Goal: Task Accomplishment & Management: Complete application form

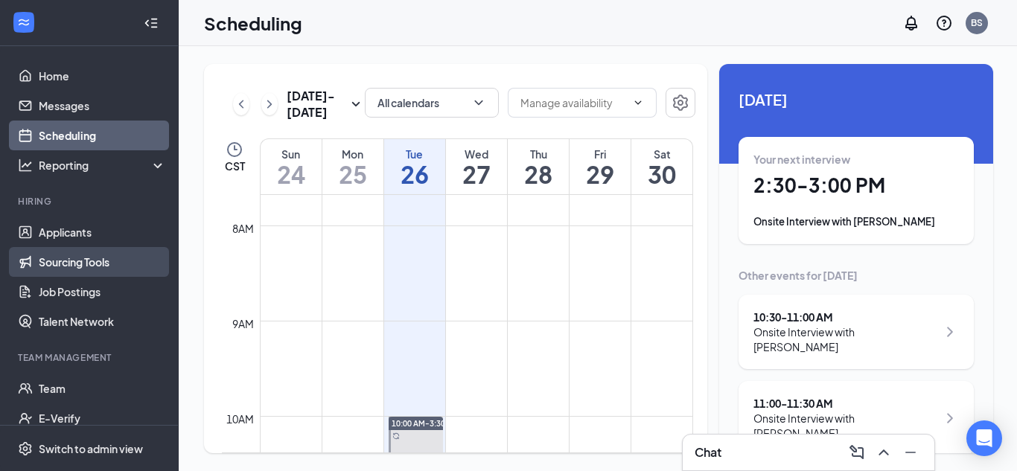
click at [95, 268] on link "Sourcing Tools" at bounding box center [102, 262] width 127 height 30
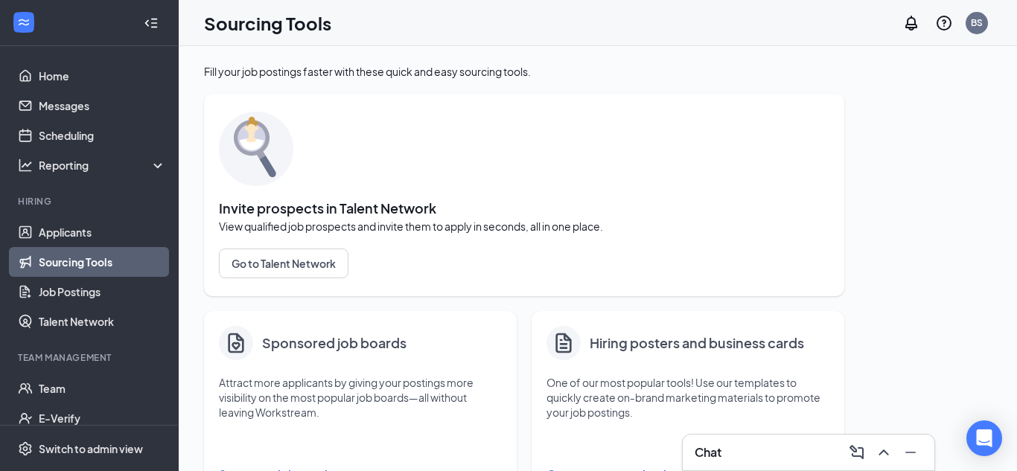
click at [563, 165] on div "Invite prospects in Talent Network View qualified job prospects and invite them…" at bounding box center [524, 195] width 611 height 173
click at [104, 83] on link "Home" at bounding box center [102, 76] width 127 height 30
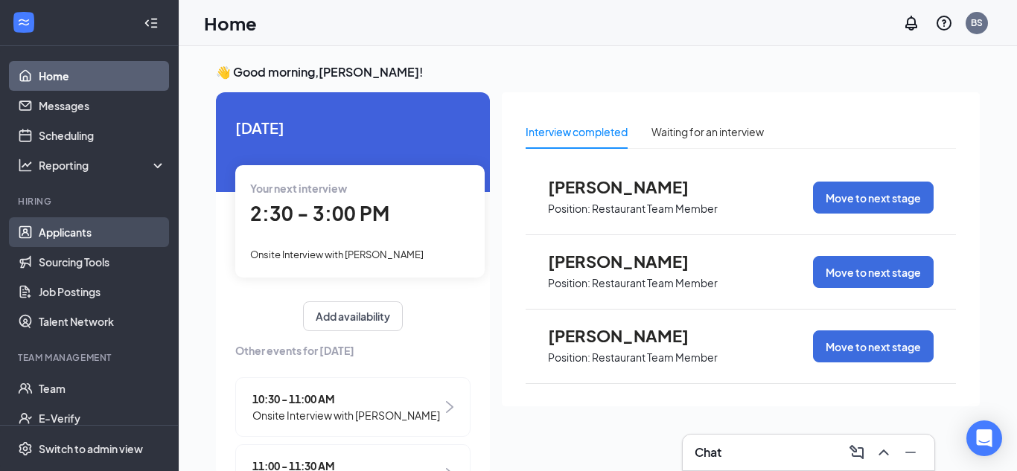
click at [97, 236] on link "Applicants" at bounding box center [102, 232] width 127 height 30
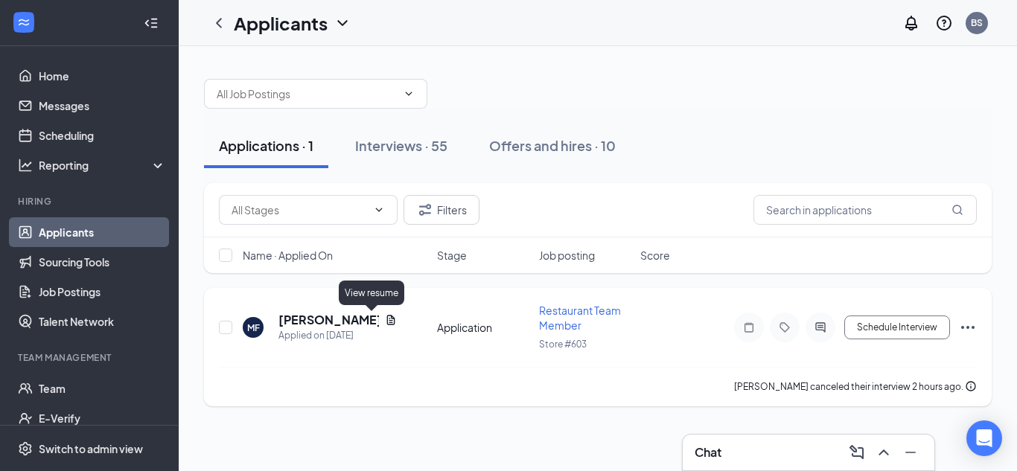
click at [387, 322] on icon "Document" at bounding box center [391, 320] width 8 height 10
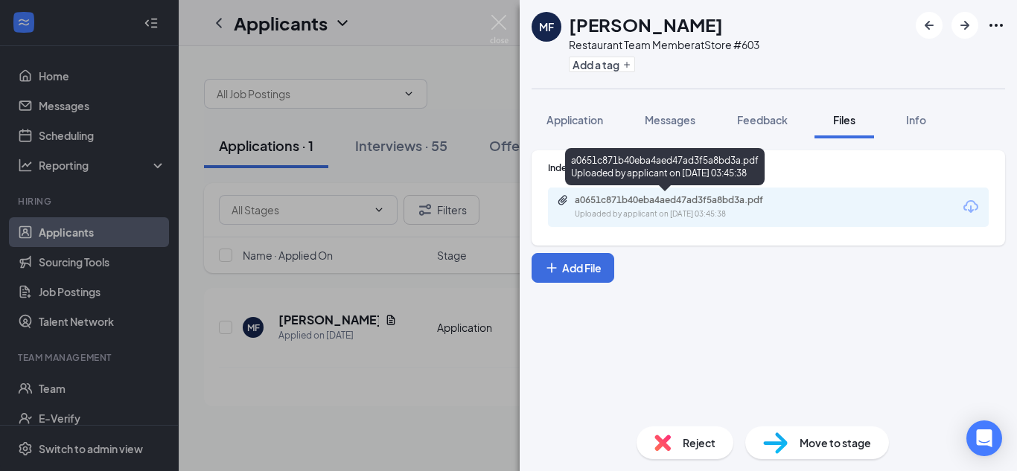
click at [707, 214] on div "Uploaded by applicant on Aug 20, 2025 at 03:45:38" at bounding box center [686, 215] width 223 height 12
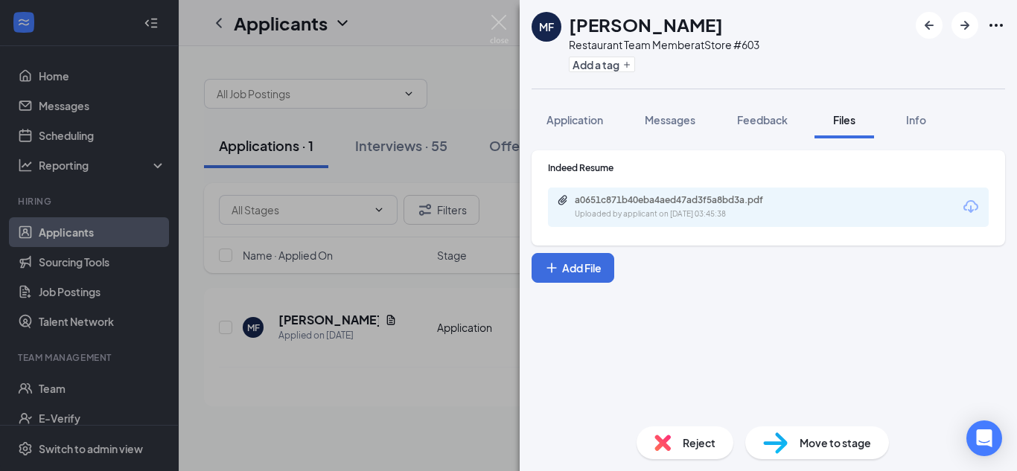
click at [133, 72] on div "MF Morgan Fisher Restaurant Team Member at Store #603 Add a tag Application Mes…" at bounding box center [508, 235] width 1017 height 471
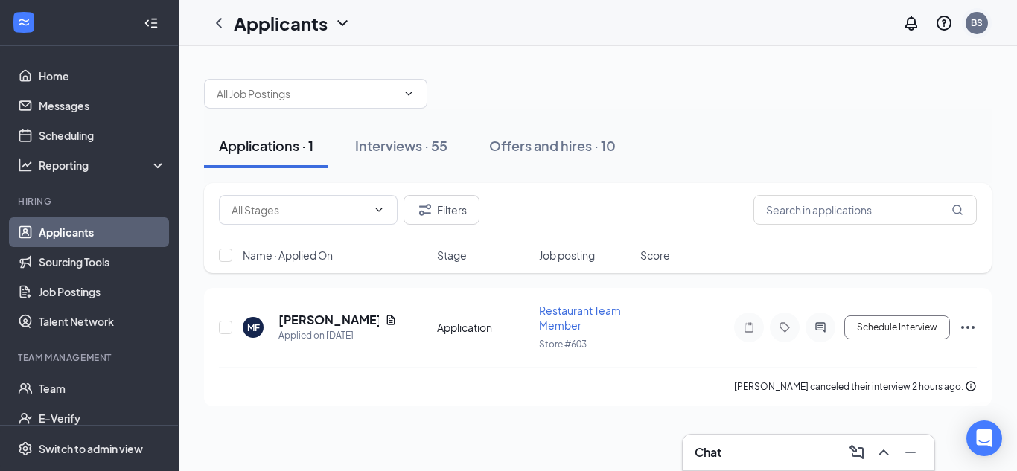
click at [987, 25] on div "BS" at bounding box center [977, 23] width 22 height 22
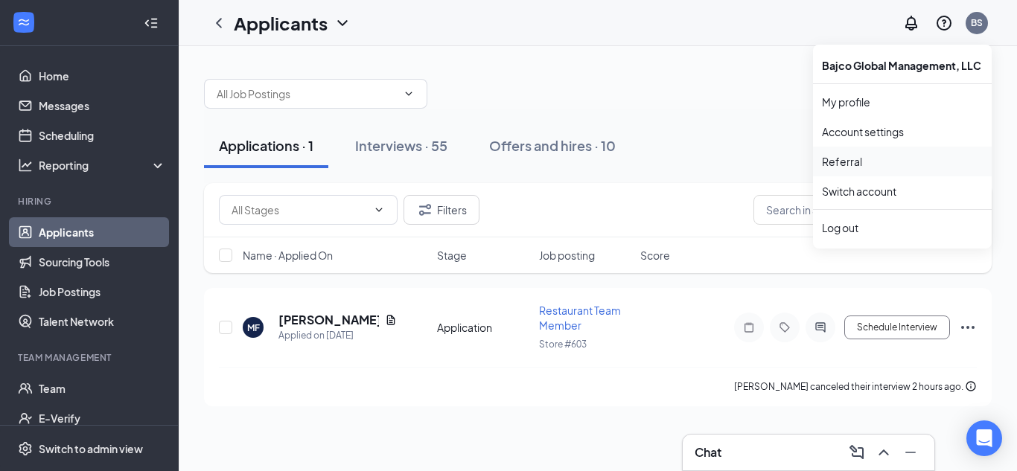
click at [837, 165] on link "Referral" at bounding box center [902, 161] width 161 height 15
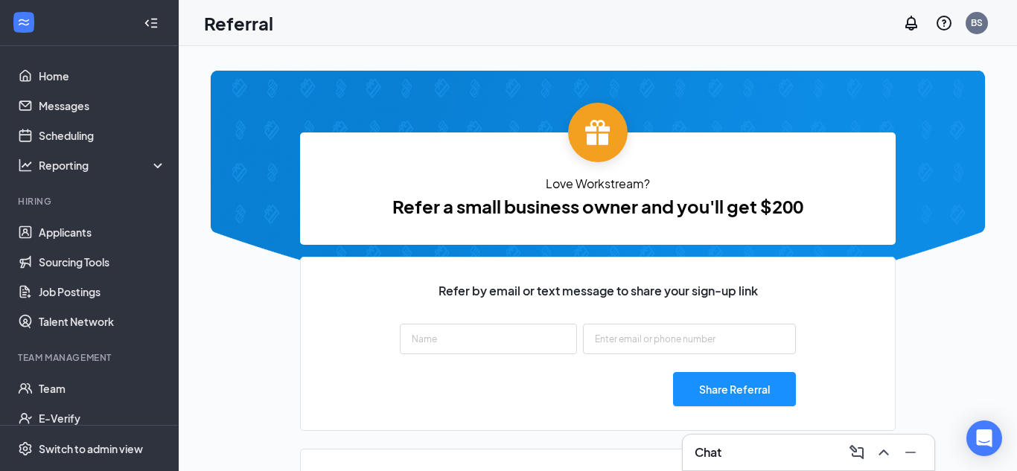
type input "https://signup.workstream.us/refer/d5ece049"
click at [529, 329] on input "text" at bounding box center [488, 339] width 177 height 31
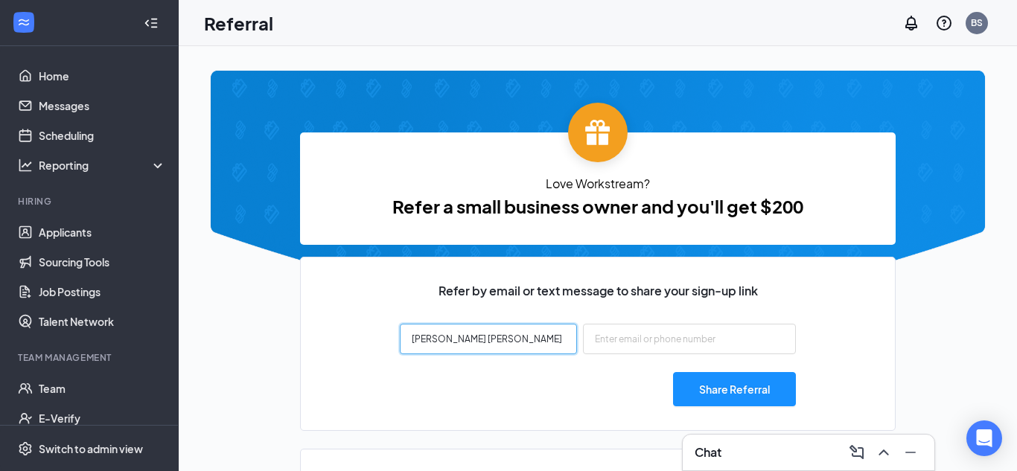
type input "Brindley Midkiff"
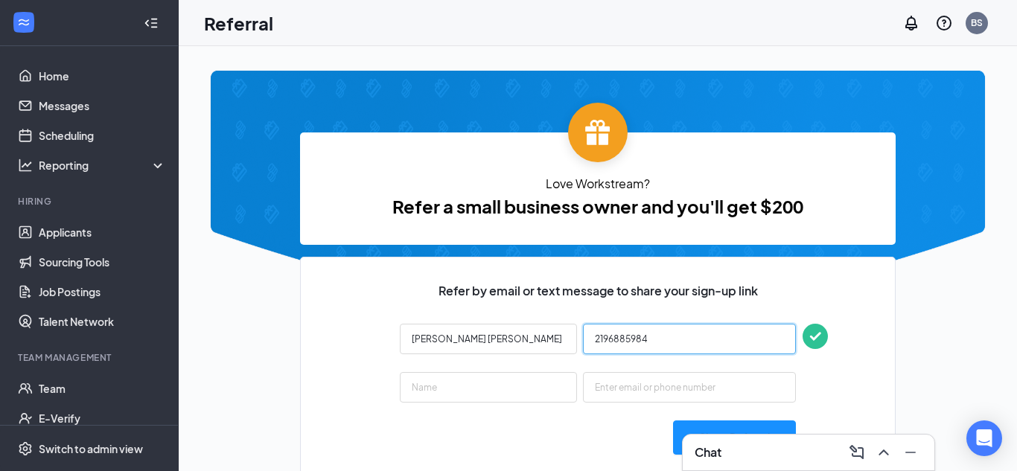
type input "2196885984"
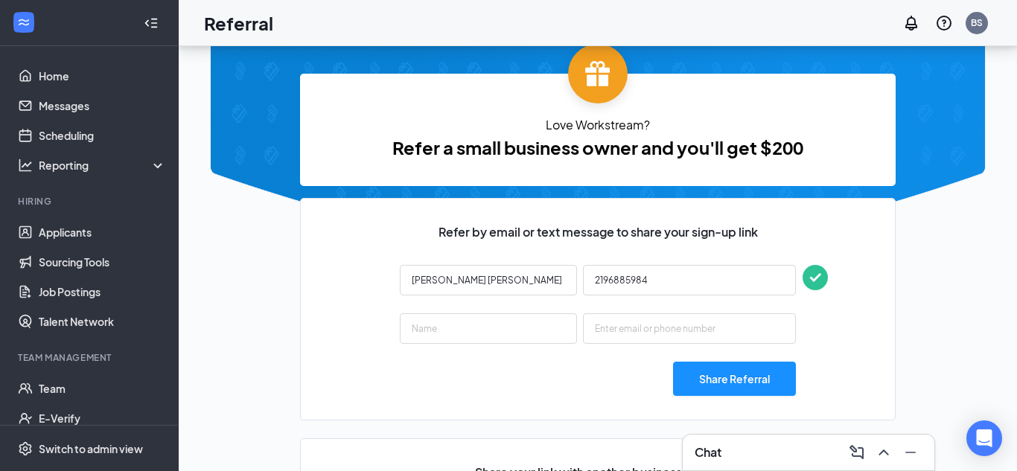
scroll to position [60, 0]
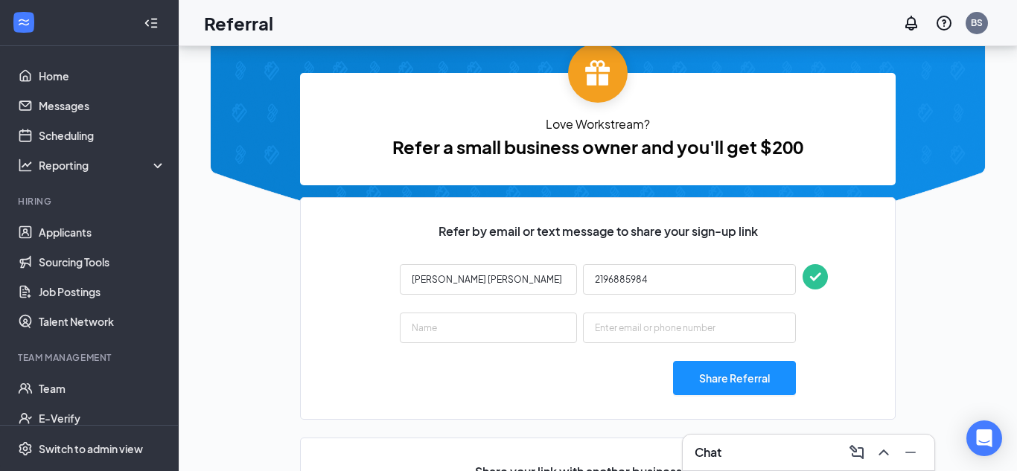
click at [515, 381] on div "Share Referral" at bounding box center [598, 378] width 396 height 34
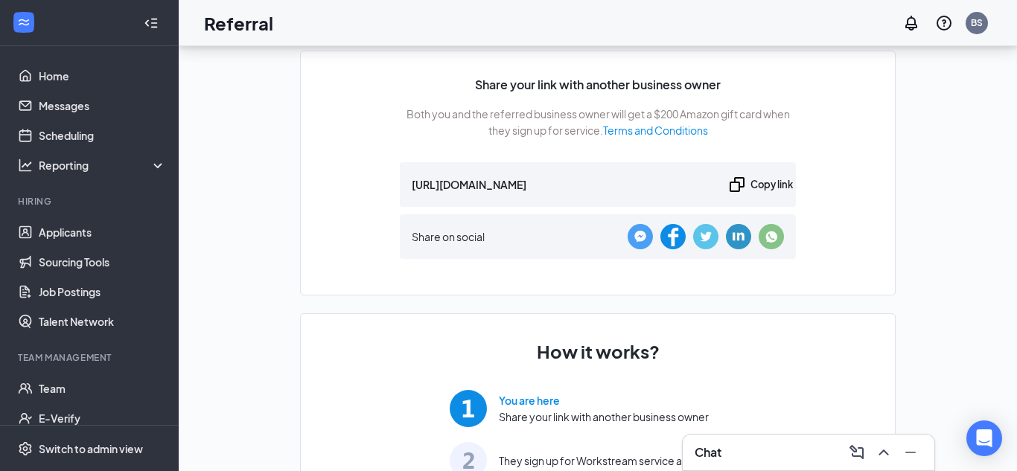
scroll to position [477, 0]
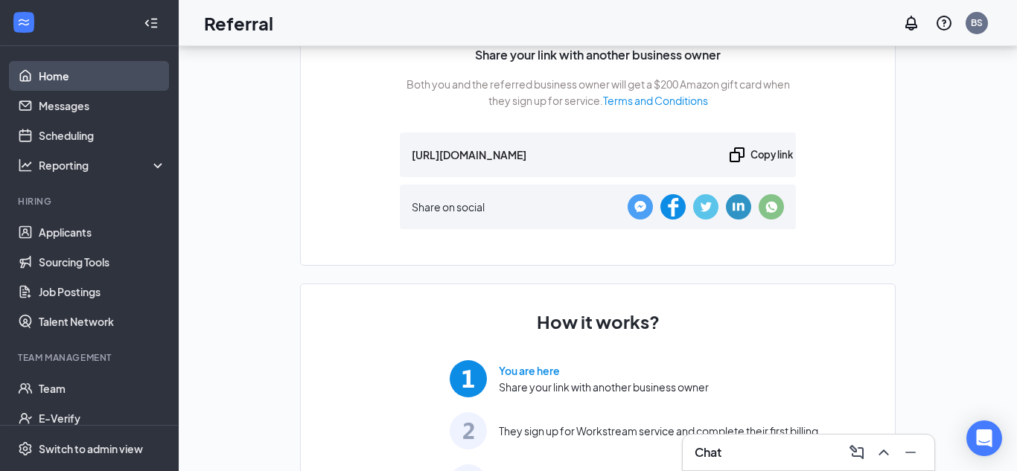
click at [39, 77] on link "Home" at bounding box center [102, 76] width 127 height 30
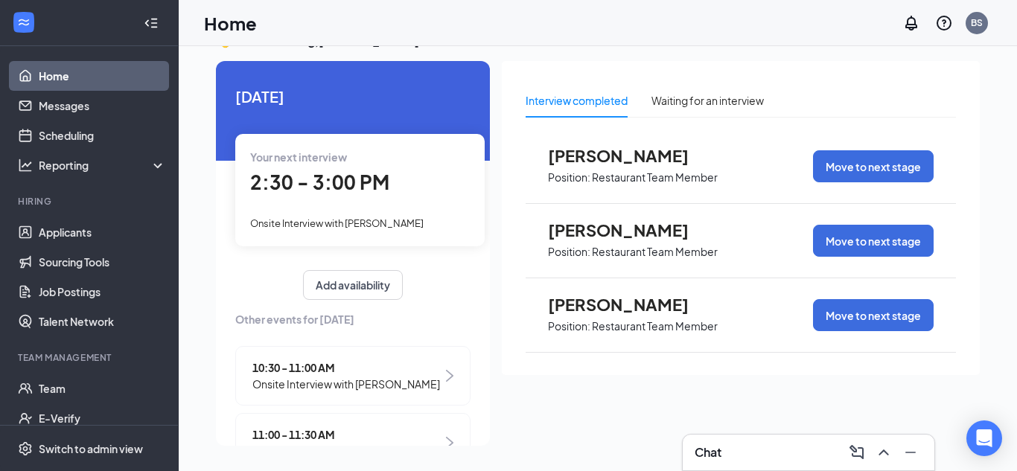
click at [332, 179] on span "2:30 - 3:00 PM" at bounding box center [319, 182] width 139 height 25
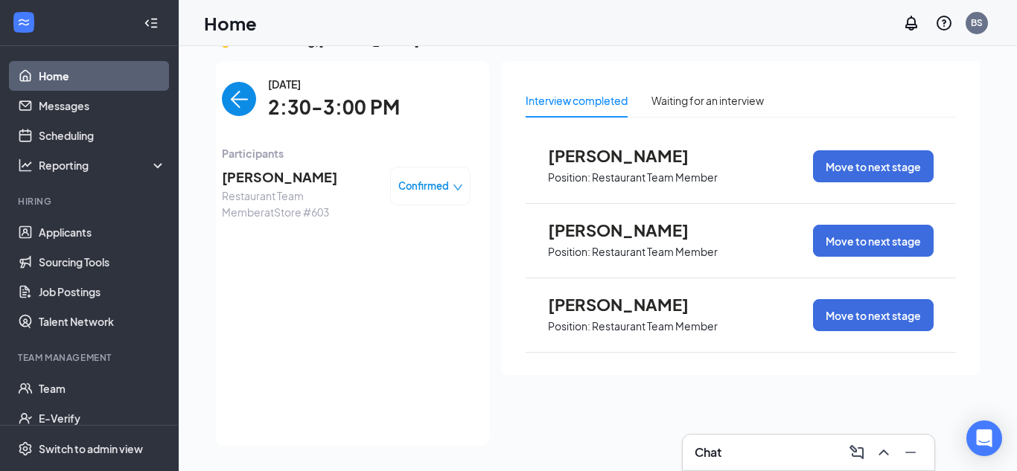
click at [332, 179] on span "[PERSON_NAME]" at bounding box center [300, 177] width 156 height 21
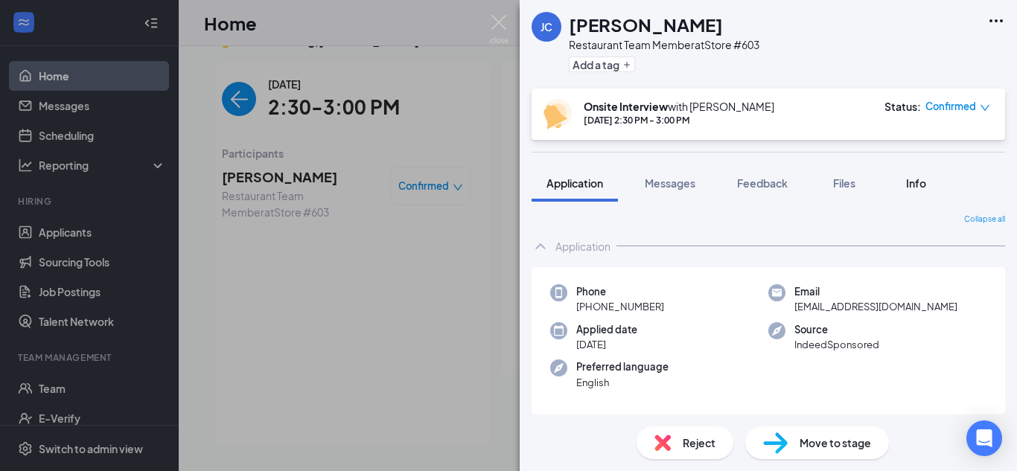
click at [944, 177] on button "Info" at bounding box center [916, 183] width 60 height 37
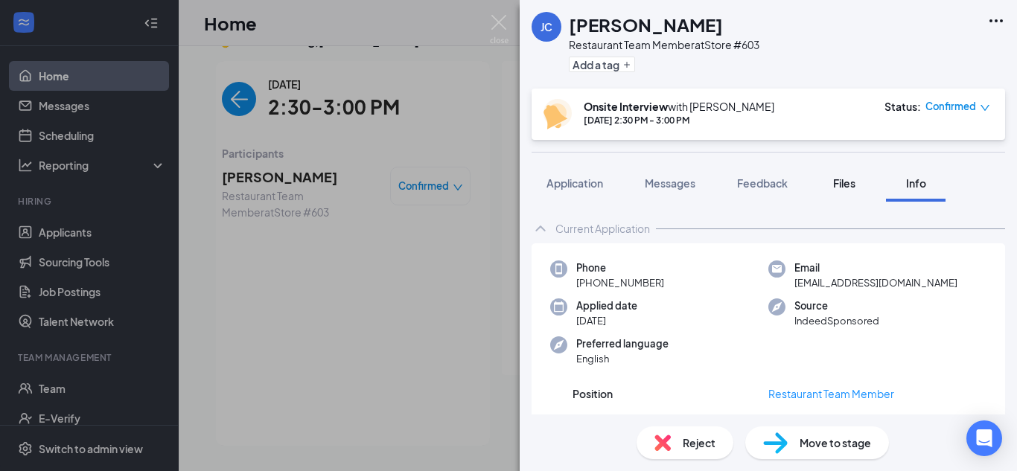
click at [843, 185] on span "Files" at bounding box center [844, 182] width 22 height 13
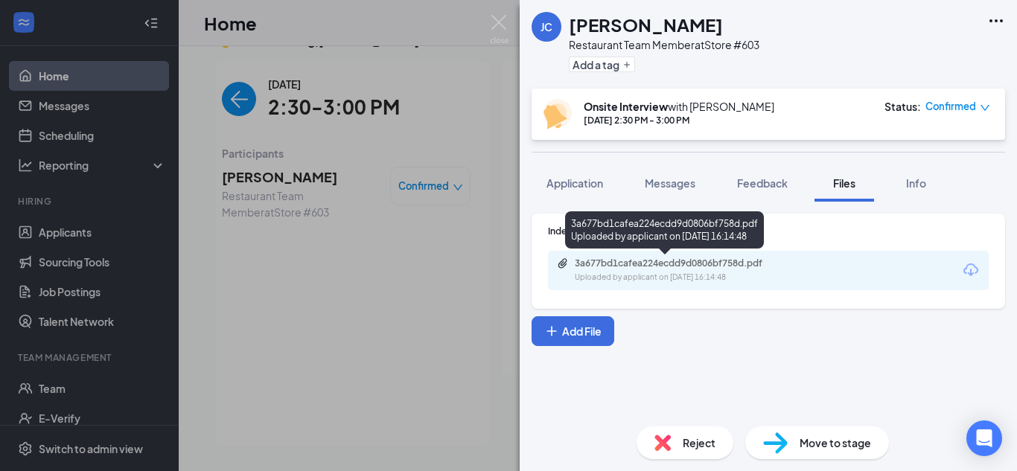
click at [726, 261] on div "3a677bd1cafea224ecdd9d0806bf758d.pdf" at bounding box center [679, 264] width 209 height 12
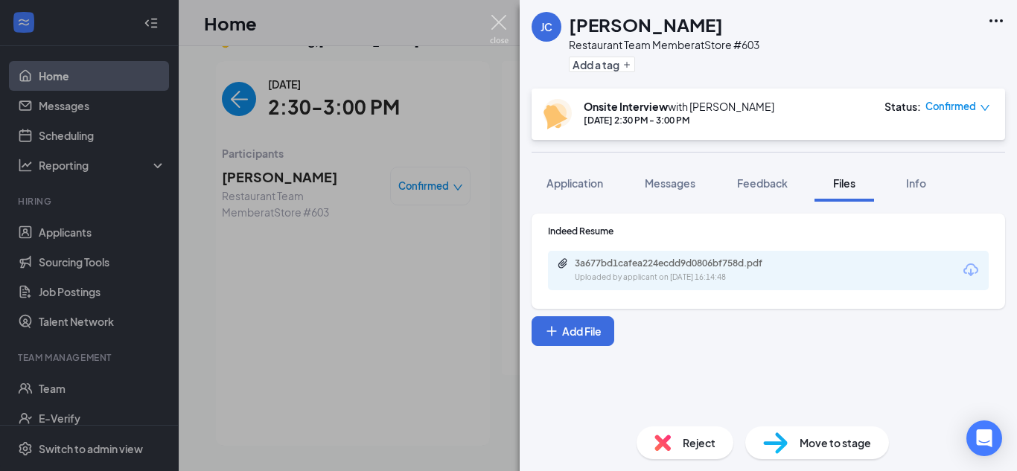
click at [497, 20] on img at bounding box center [499, 29] width 19 height 29
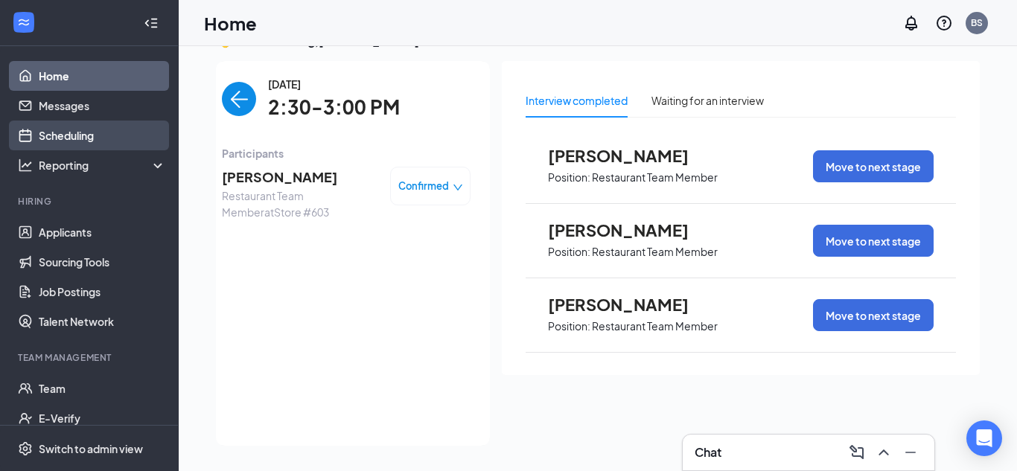
click at [84, 132] on link "Scheduling" at bounding box center [102, 136] width 127 height 30
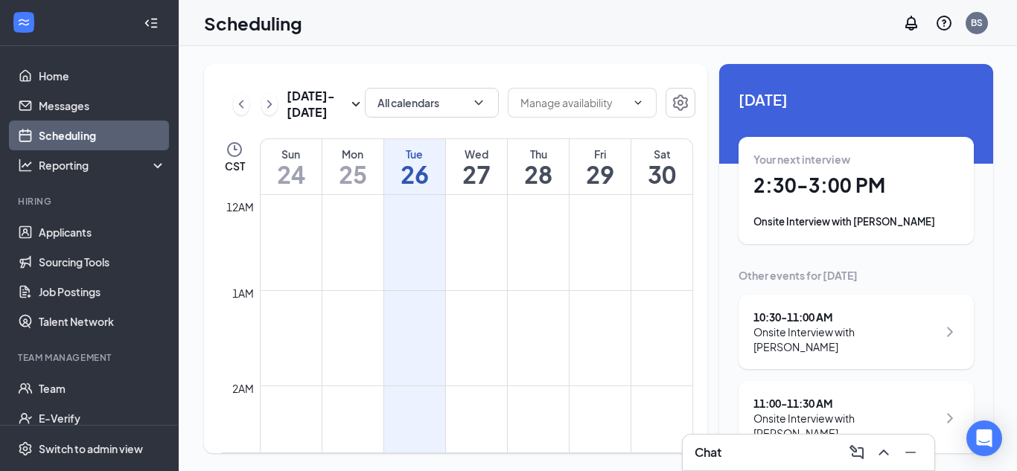
scroll to position [732, 0]
click at [727, 174] on div "Today Your next interview 2:30 - 3:00 PM Onsite Interview with Jeremiah Cleaver…" at bounding box center [856, 444] width 274 height 761
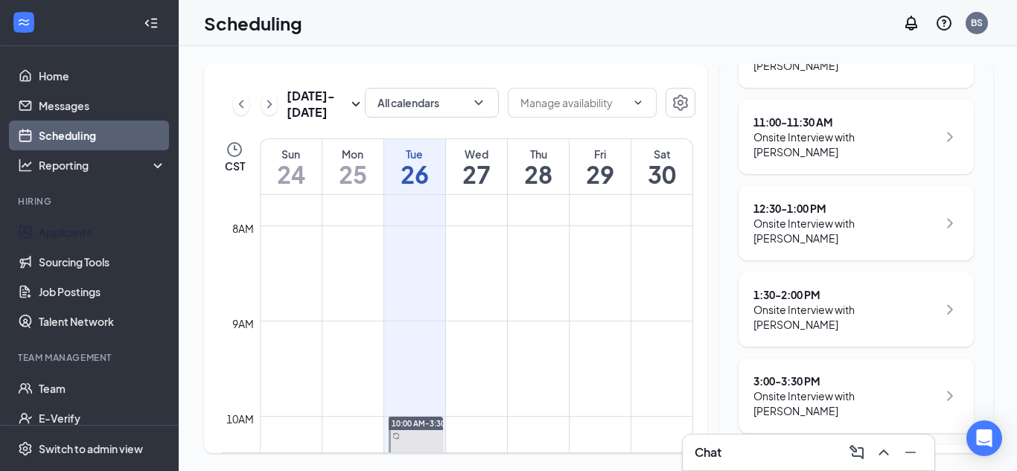
scroll to position [282, 0]
click at [493, 171] on h1 "27" at bounding box center [476, 174] width 61 height 25
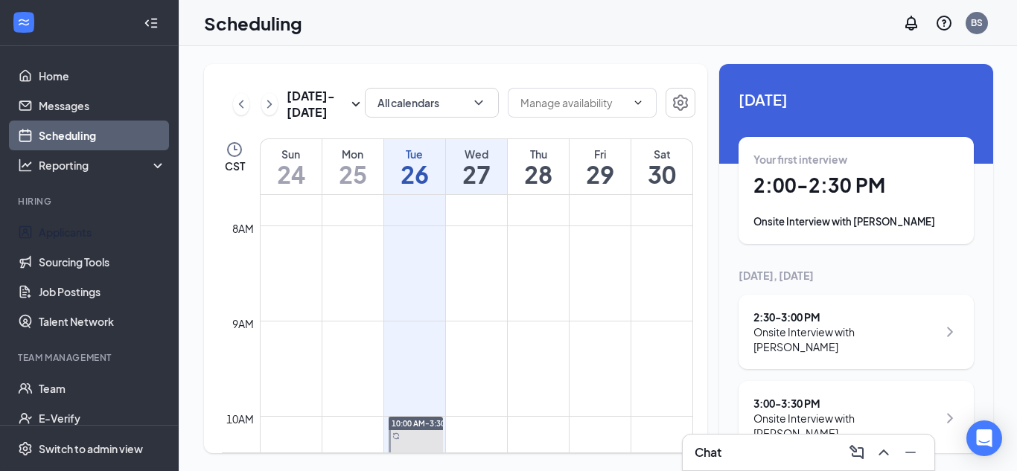
click at [732, 328] on div "27 August Your first interview 2:00 - 2:30 PM Onsite Interview with briana moor…" at bounding box center [856, 358] width 274 height 588
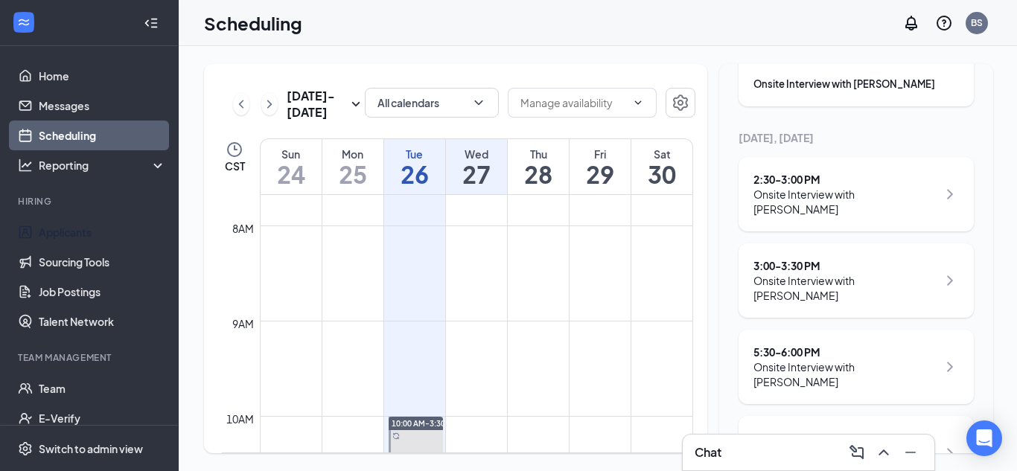
scroll to position [139, 0]
click at [273, 105] on icon "ChevronRight" at bounding box center [269, 104] width 15 height 18
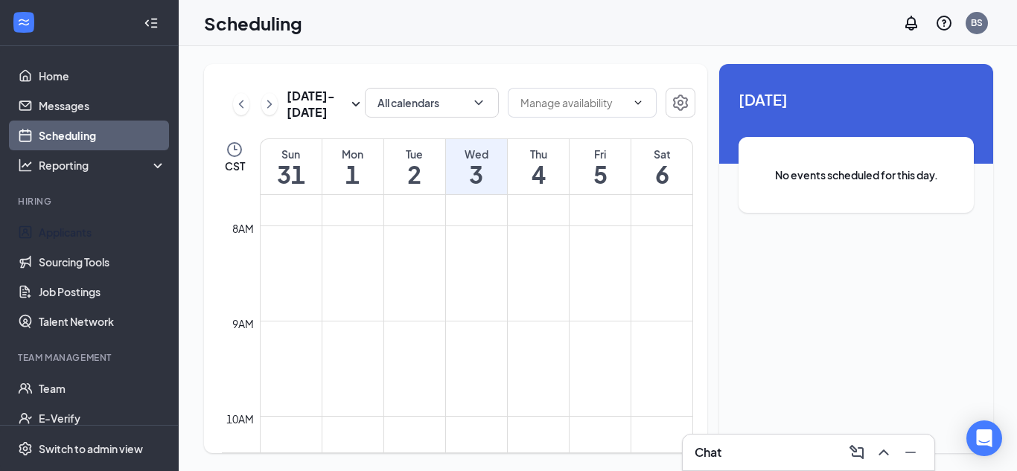
click at [365, 171] on h1 "1" at bounding box center [352, 174] width 61 height 25
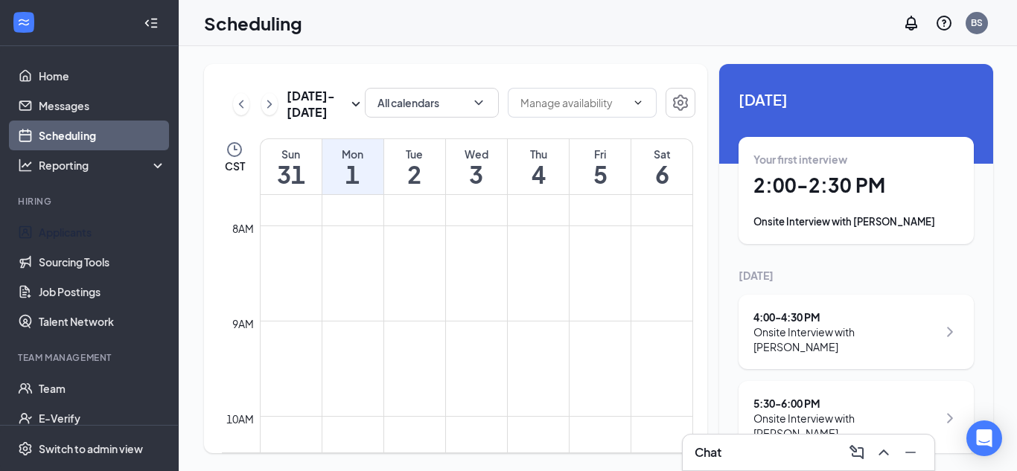
click at [716, 217] on div "Aug 31 - Sep 6 All calendars CST Sun 31 Mon 1 Tue 2 Wed 3 Thu 4 Fri 5 Sat 6 12a…" at bounding box center [598, 258] width 789 height 389
click at [725, 251] on div "1 September Your first interview 2:00 - 2:30 PM Onsite Interview with Derrick L…" at bounding box center [856, 272] width 274 height 416
click at [244, 106] on icon "ChevronLeft" at bounding box center [241, 104] width 15 height 18
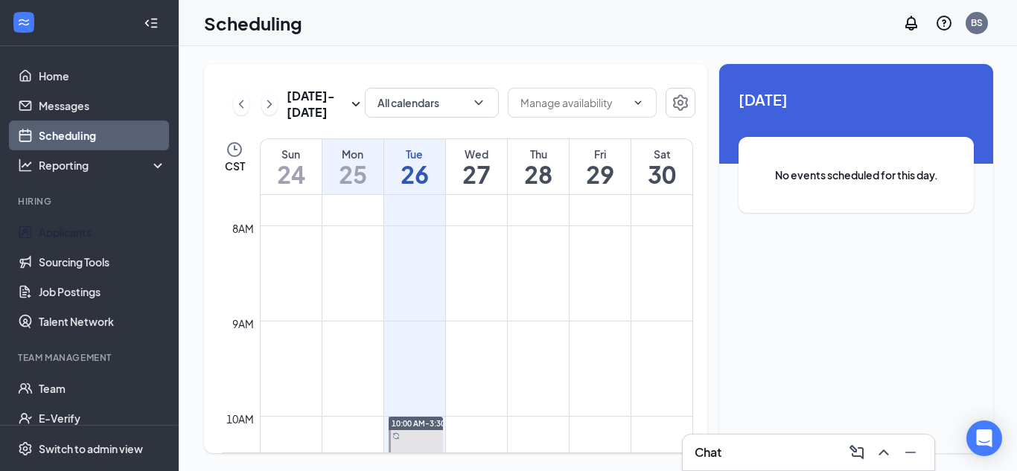
click at [405, 182] on h1 "26" at bounding box center [414, 174] width 61 height 25
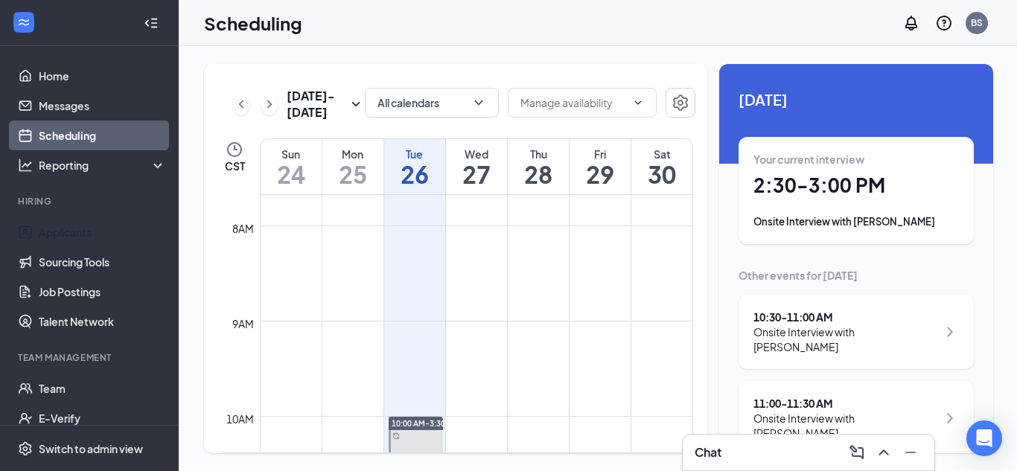
click at [728, 193] on div "Today Your current interview 2:30 - 3:00 PM Onsite Interview with Jeremiah Clea…" at bounding box center [856, 444] width 274 height 761
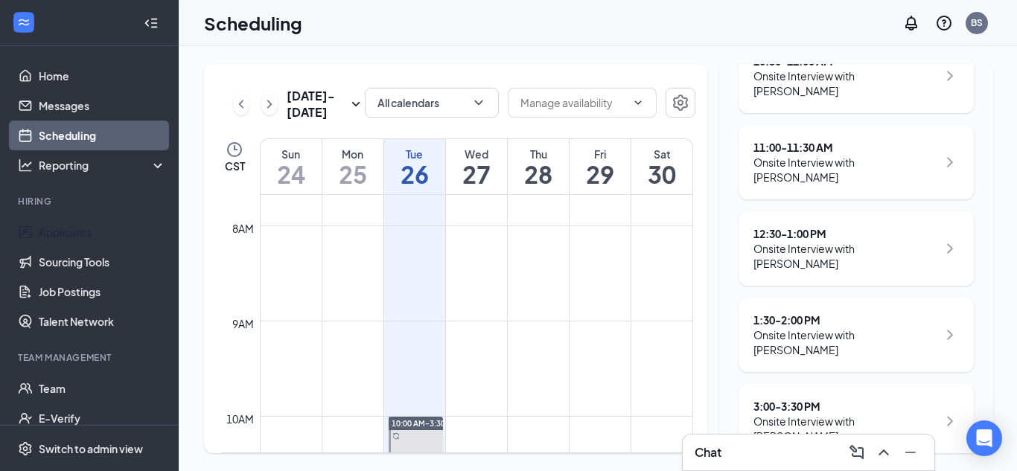
scroll to position [282, 0]
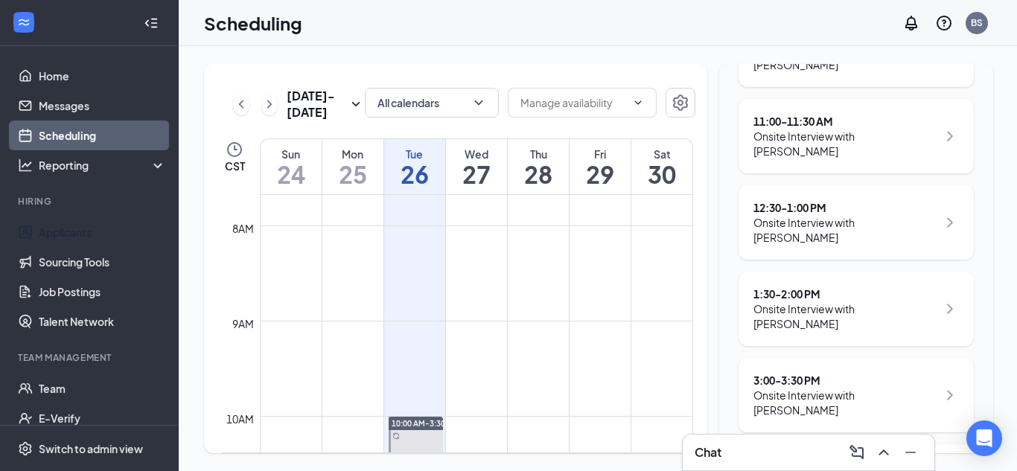
click at [836, 388] on div "Onsite Interview with [PERSON_NAME]" at bounding box center [846, 403] width 184 height 30
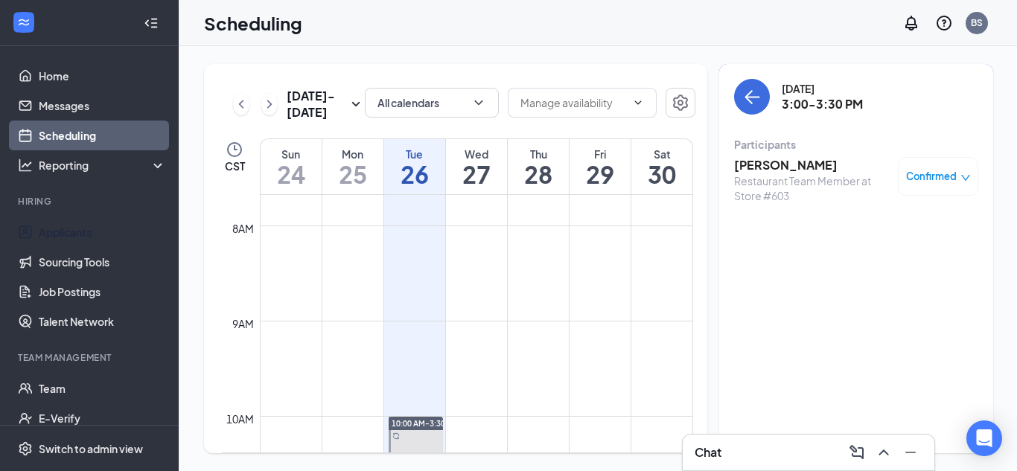
click at [777, 166] on h3 "John Lemley" at bounding box center [812, 165] width 156 height 16
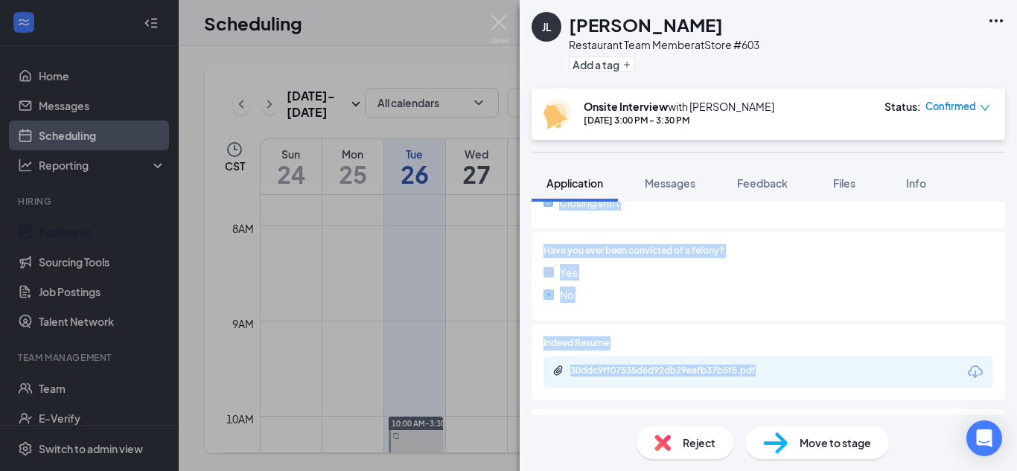
scroll to position [434, 0]
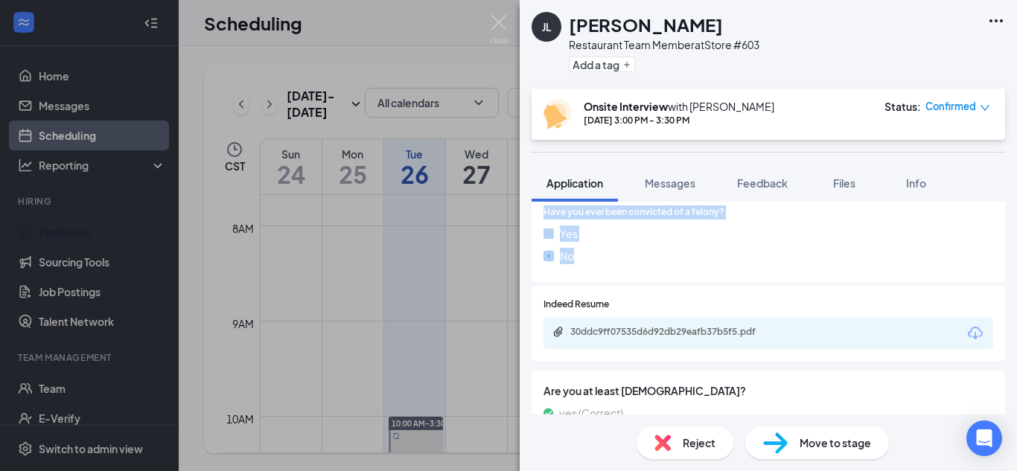
drag, startPoint x: 750, startPoint y: 258, endPoint x: 786, endPoint y: 275, distance: 40.3
click at [786, 275] on div "Application Phone +1 (219) 928-8229 Email jlemley214@gmail.com Applied date Aug…" at bounding box center [769, 131] width 474 height 668
click at [786, 275] on div "Have you ever been convicted of a felony? Yes No" at bounding box center [769, 238] width 474 height 89
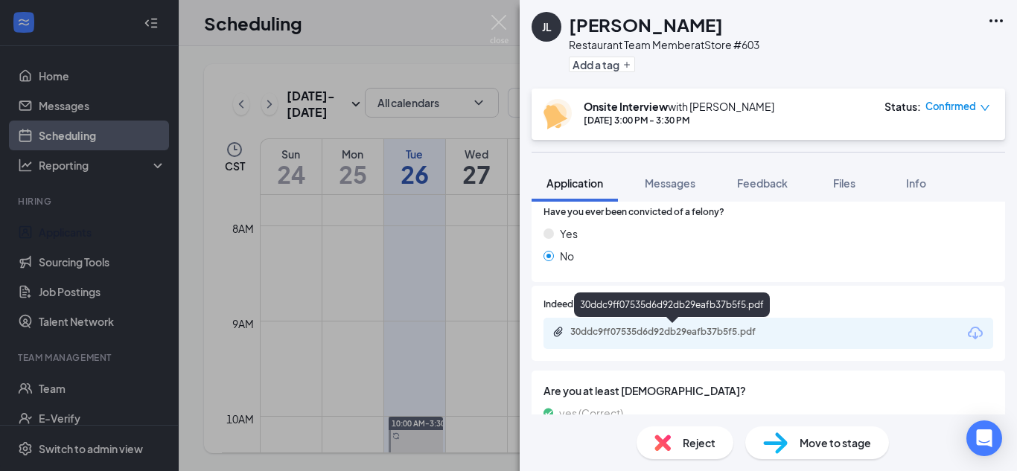
click at [678, 329] on div "30ddc9ff07535d6d92db29eafb37b5f5.pdf" at bounding box center [674, 332] width 209 height 12
click at [497, 31] on img at bounding box center [499, 29] width 19 height 29
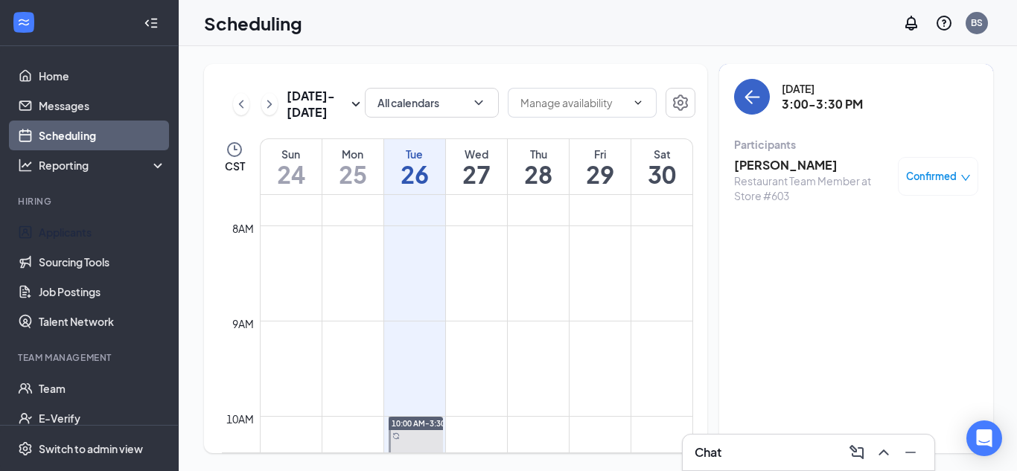
click at [743, 97] on icon "ArrowLeft" at bounding box center [752, 97] width 18 height 18
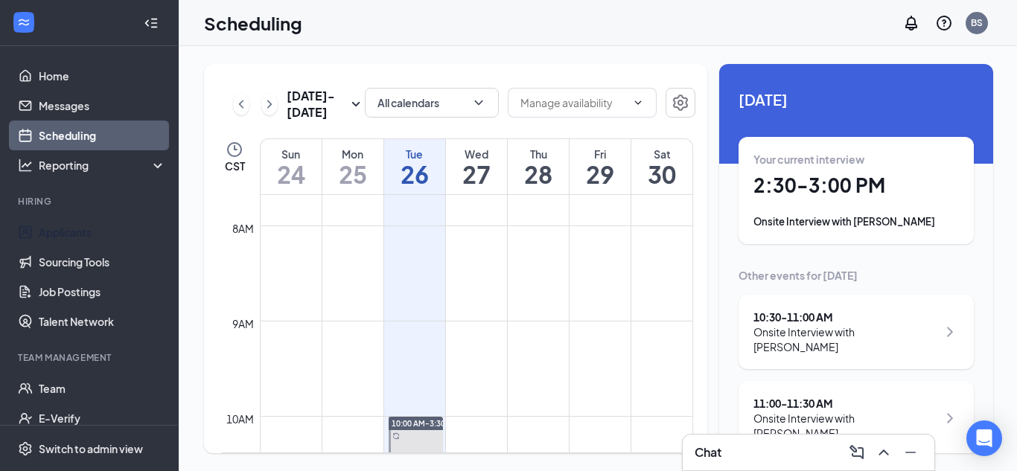
click at [719, 293] on div "Today Your current interview 2:30 - 3:00 PM Onsite Interview with Jeremiah Clea…" at bounding box center [856, 444] width 274 height 761
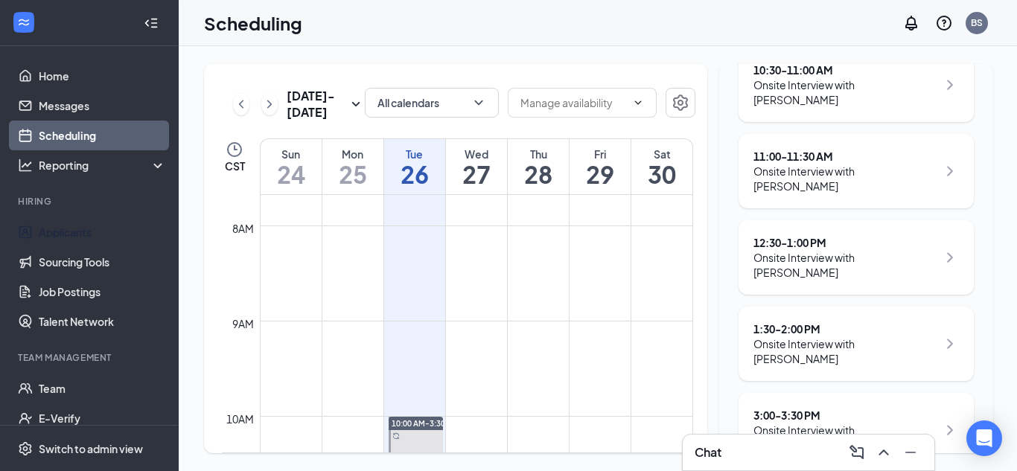
scroll to position [282, 0]
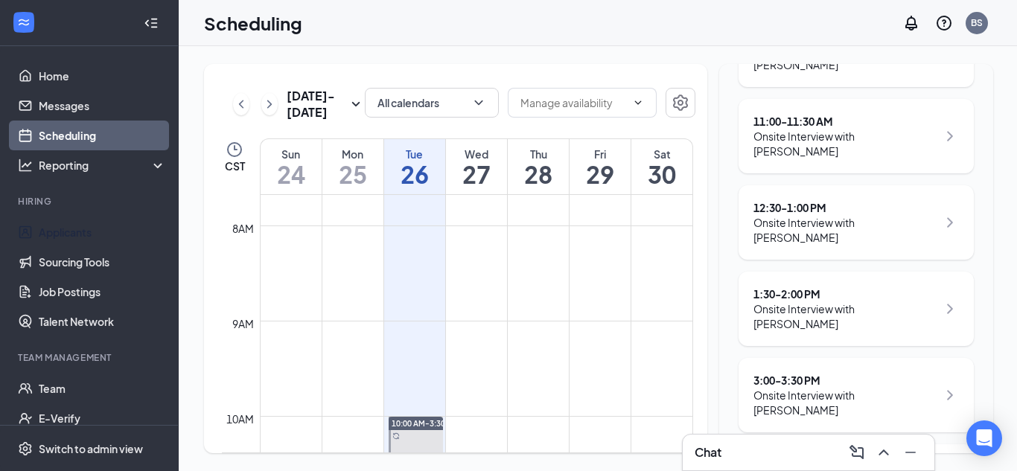
click at [776, 459] on div "3:30 - 4:00 PM" at bounding box center [846, 466] width 184 height 15
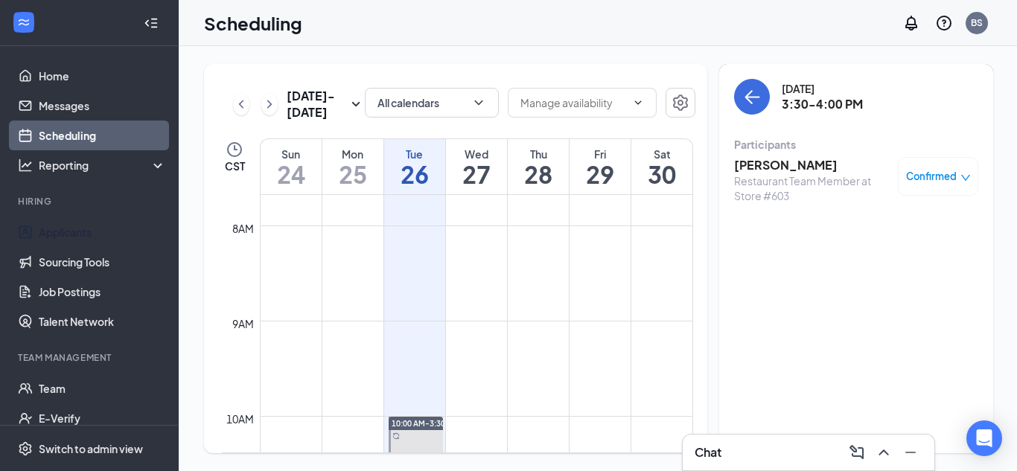
click at [785, 165] on h3 "[PERSON_NAME]" at bounding box center [812, 165] width 156 height 16
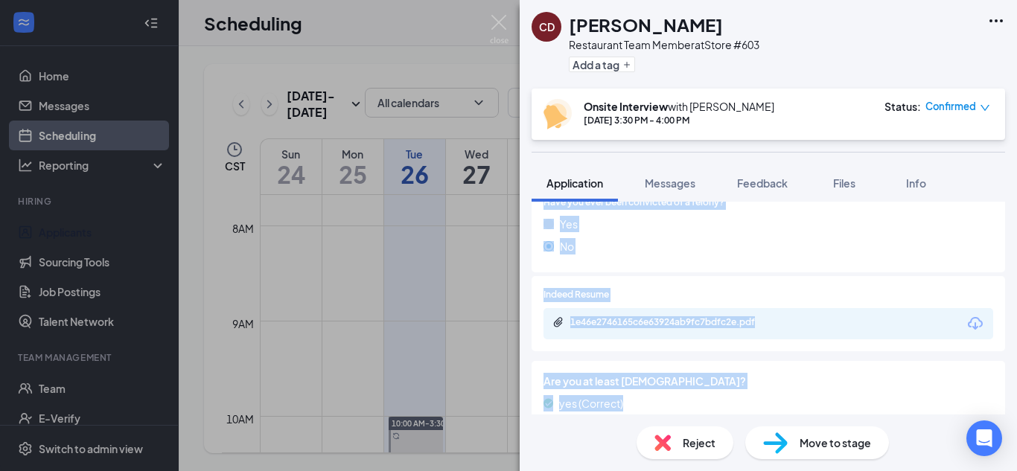
scroll to position [485, 0]
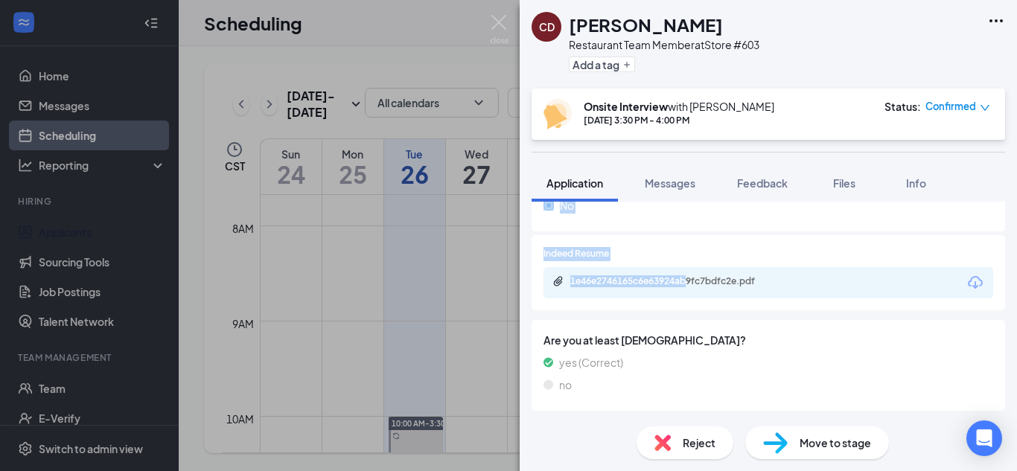
drag, startPoint x: 684, startPoint y: 265, endPoint x: 691, endPoint y: 308, distance: 43.8
click at [691, 308] on div "Phone +1 (219) 332-7056 Email clarissachris57@gmail.com Applied date Aug 22 Sou…" at bounding box center [769, 96] width 474 height 638
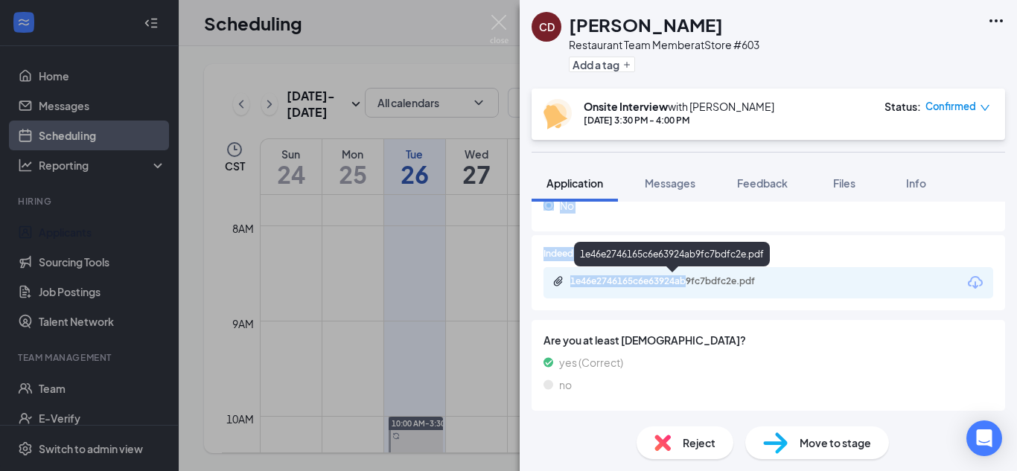
click at [712, 278] on div "1e46e2746165c6e63924ab9fc7bdfc2e.pdf" at bounding box center [674, 282] width 209 height 12
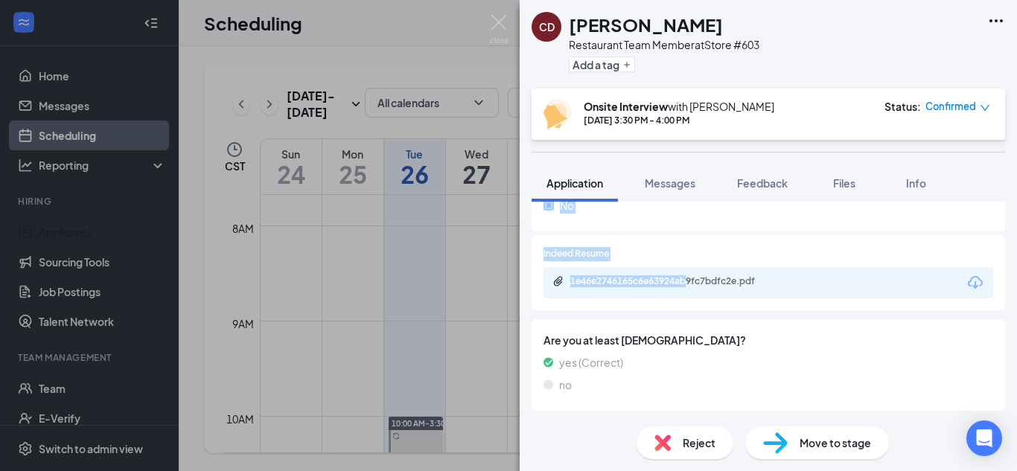
click at [503, 23] on img at bounding box center [499, 29] width 19 height 29
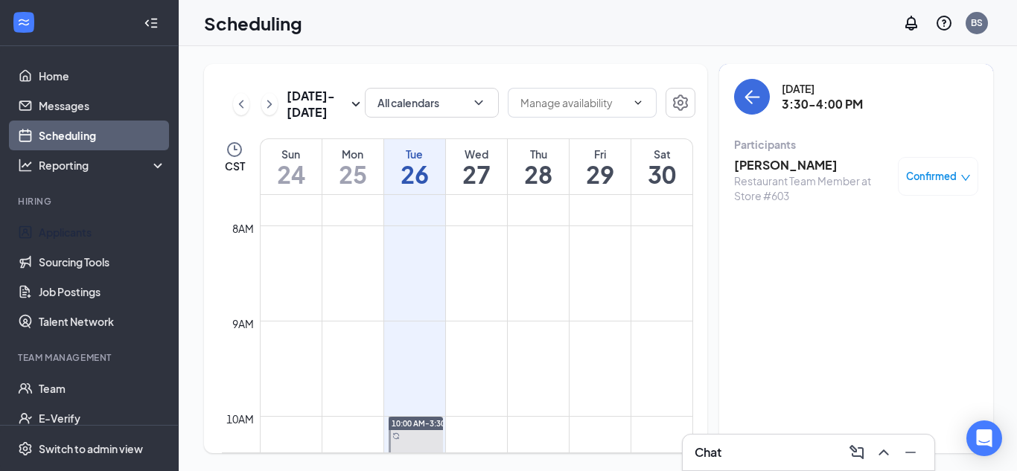
click at [159, 27] on div at bounding box center [151, 23] width 30 height 30
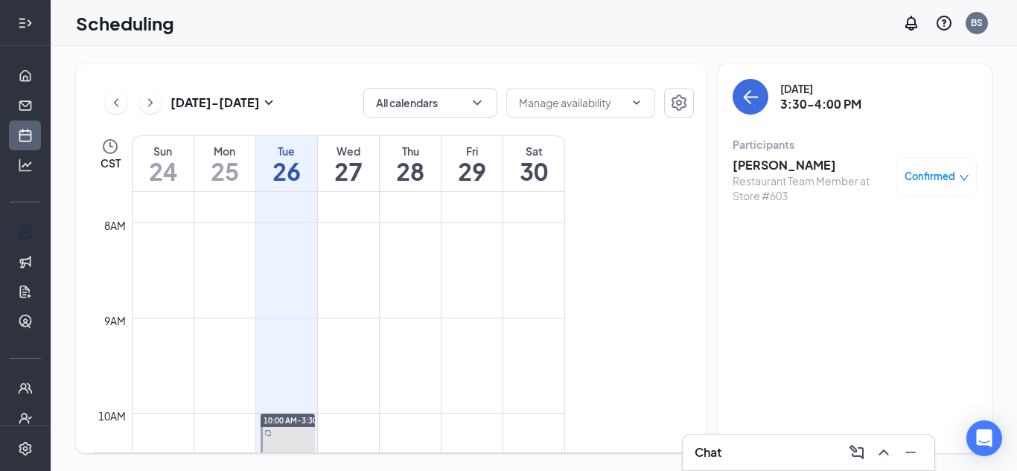
click at [20, 24] on icon "Expand" at bounding box center [25, 23] width 15 height 15
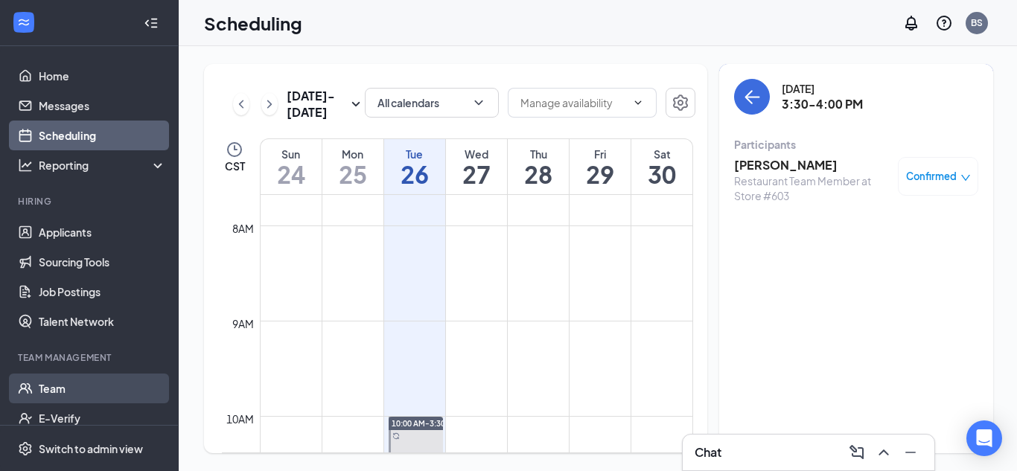
click at [71, 398] on link "Team" at bounding box center [102, 389] width 127 height 30
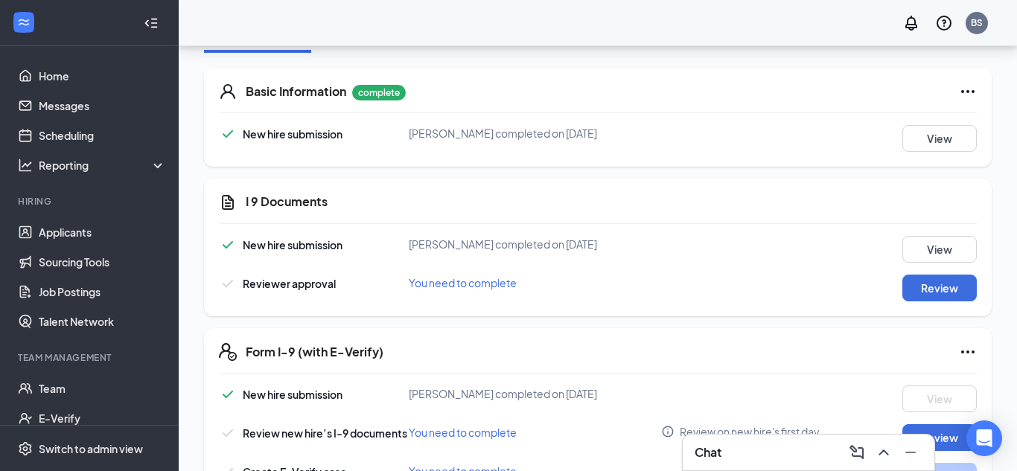
scroll to position [328, 0]
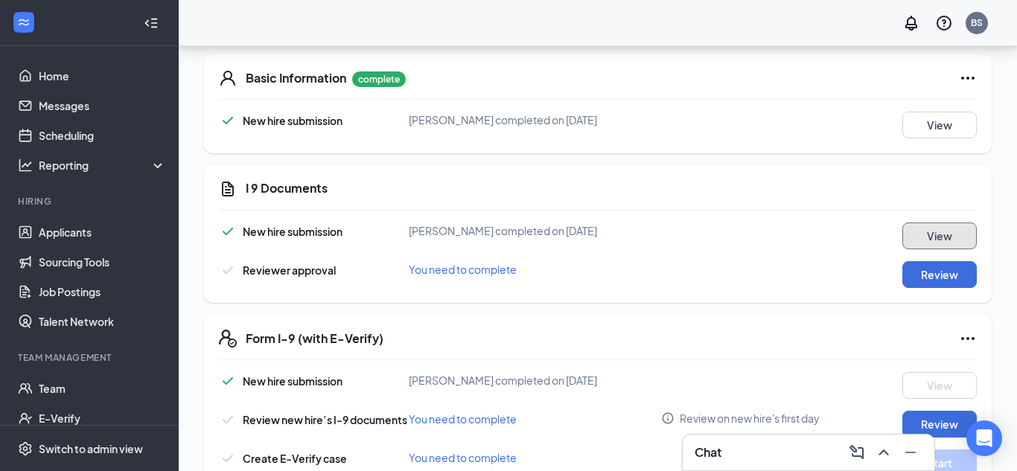
click at [941, 233] on button "View" at bounding box center [940, 236] width 74 height 27
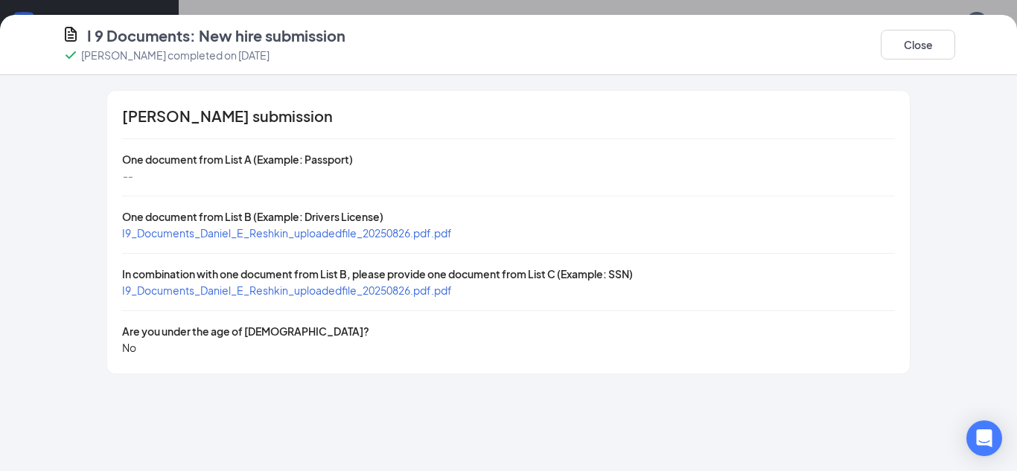
click at [331, 237] on span "I9_Documents_Daniel_E_Reshkin_uploadedfile_20250826.pdf.pdf" at bounding box center [287, 232] width 330 height 13
click at [242, 292] on span "I9_Documents_Daniel_E_Reshkin_uploadedfile_20250826.pdf.pdf" at bounding box center [287, 290] width 330 height 13
click at [930, 34] on button "Close" at bounding box center [918, 45] width 74 height 30
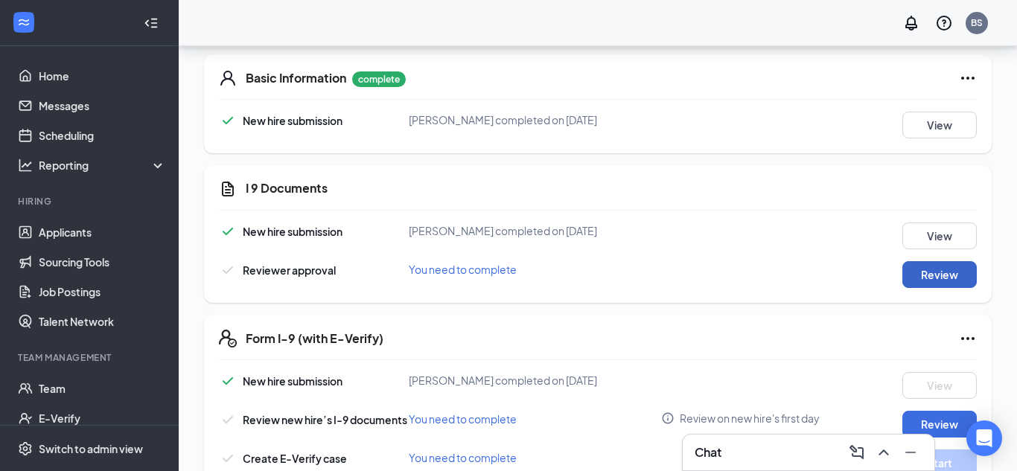
click at [930, 287] on button "Review" at bounding box center [940, 274] width 74 height 27
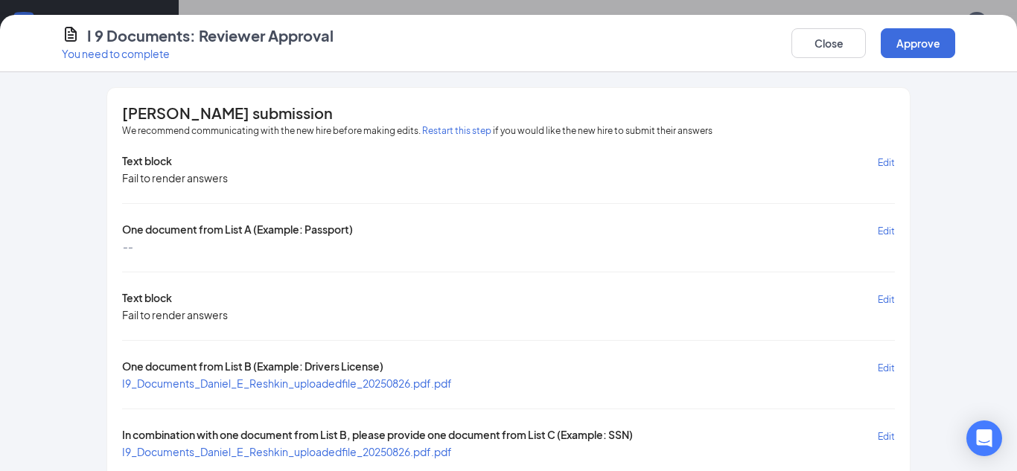
click at [973, 150] on div "[PERSON_NAME] submission We recommend communicating with the new hire before ma…" at bounding box center [508, 316] width 953 height 459
click at [904, 48] on button "Approve" at bounding box center [918, 43] width 74 height 30
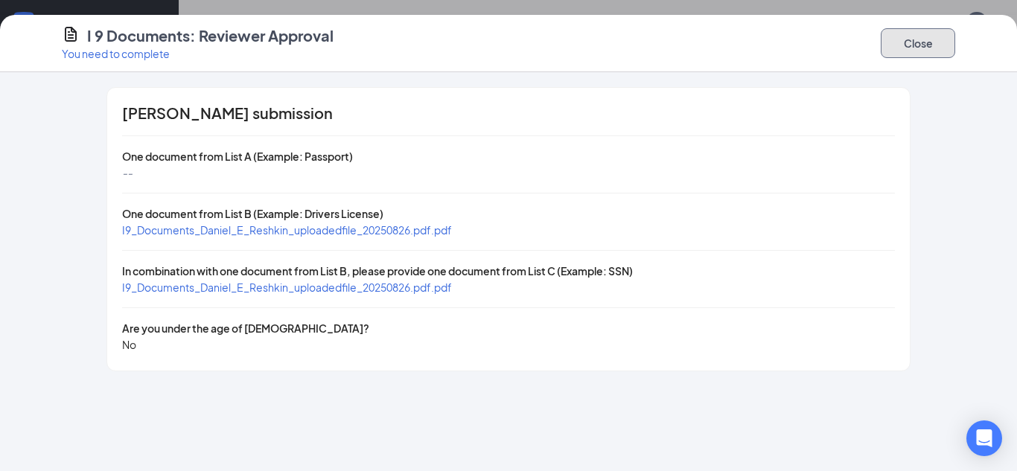
click at [904, 48] on button "Close" at bounding box center [918, 43] width 74 height 30
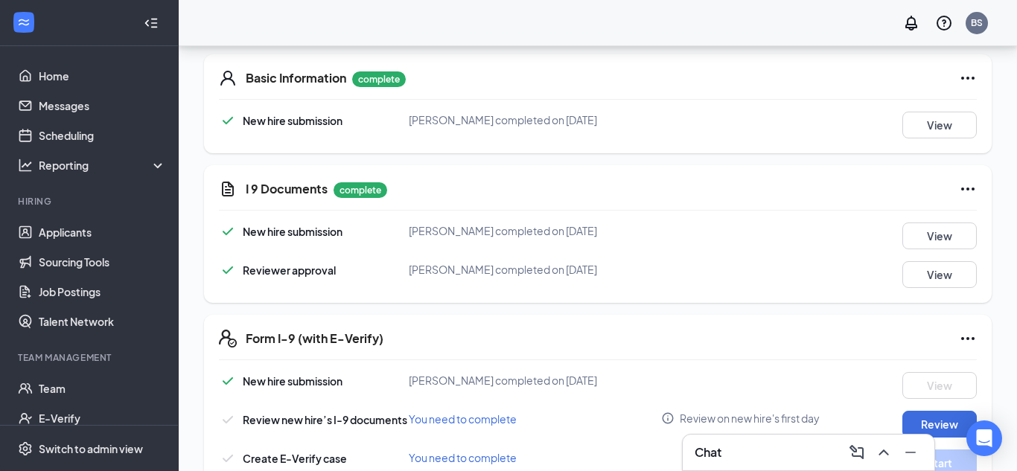
click at [736, 290] on div "I 9 Documents complete New hire submission [PERSON_NAME] completed on [DATE] Vi…" at bounding box center [598, 234] width 788 height 138
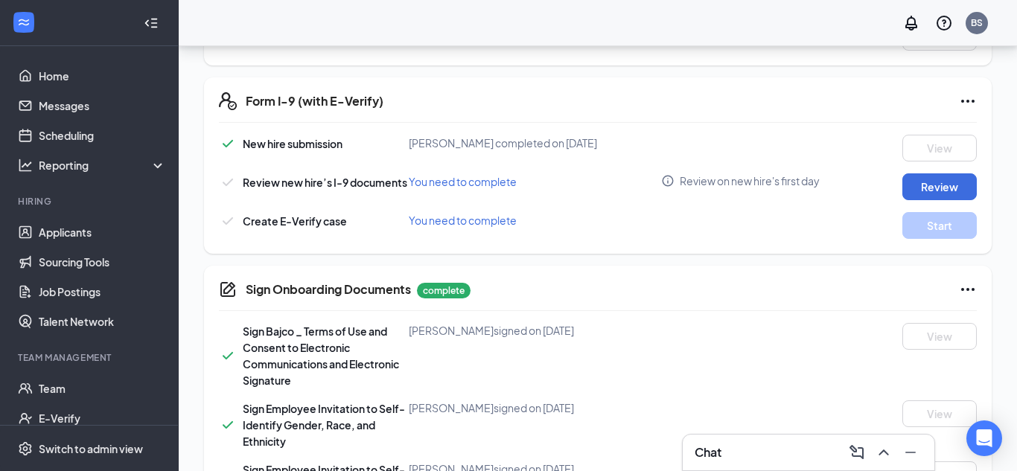
scroll to position [566, 0]
click at [952, 181] on button "Review" at bounding box center [940, 186] width 74 height 27
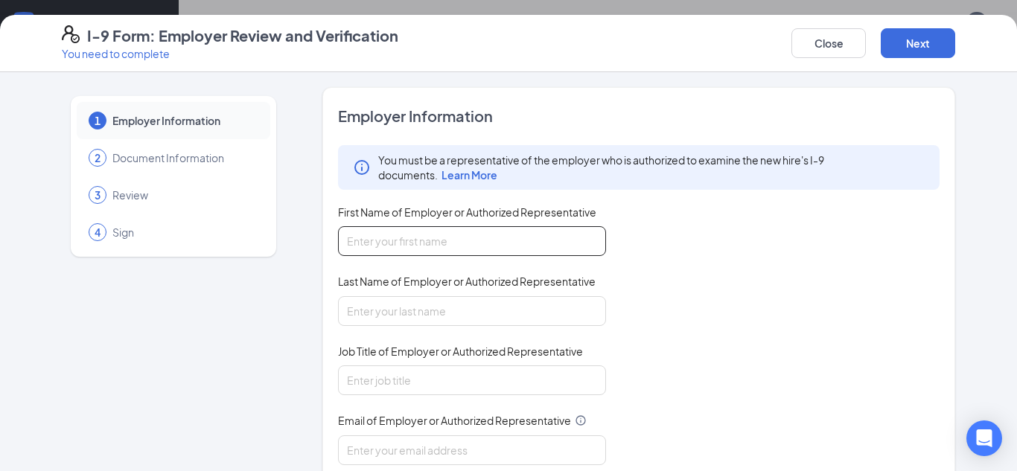
click at [485, 250] on input "First Name of Employer or Authorized Representative" at bounding box center [472, 241] width 268 height 30
type input "[PERSON_NAME]"
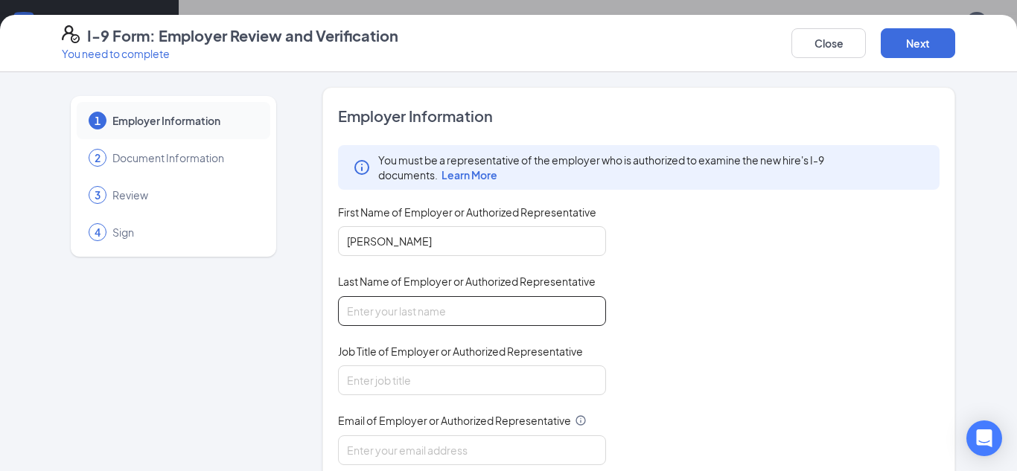
click at [503, 302] on input "Last Name of Employer or Authorized Representative" at bounding box center [472, 311] width 268 height 30
type input "[PERSON_NAME]"
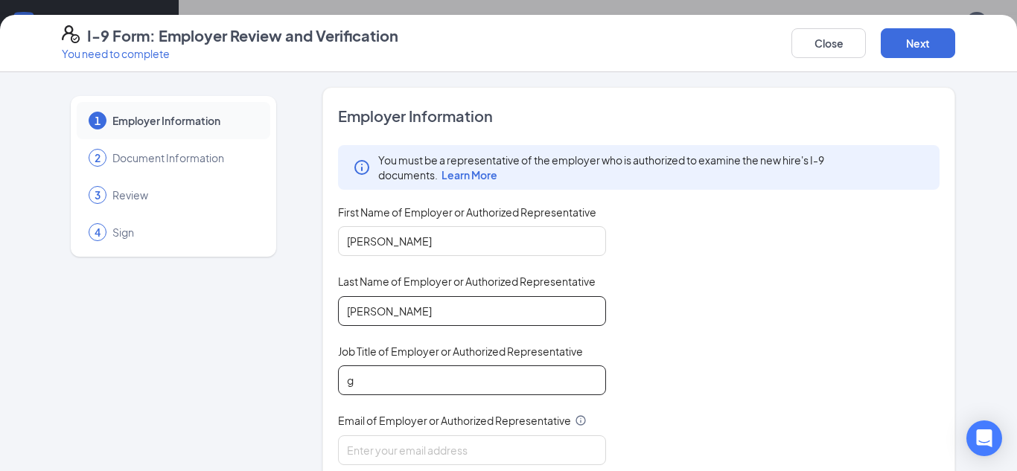
type input "General Manager"
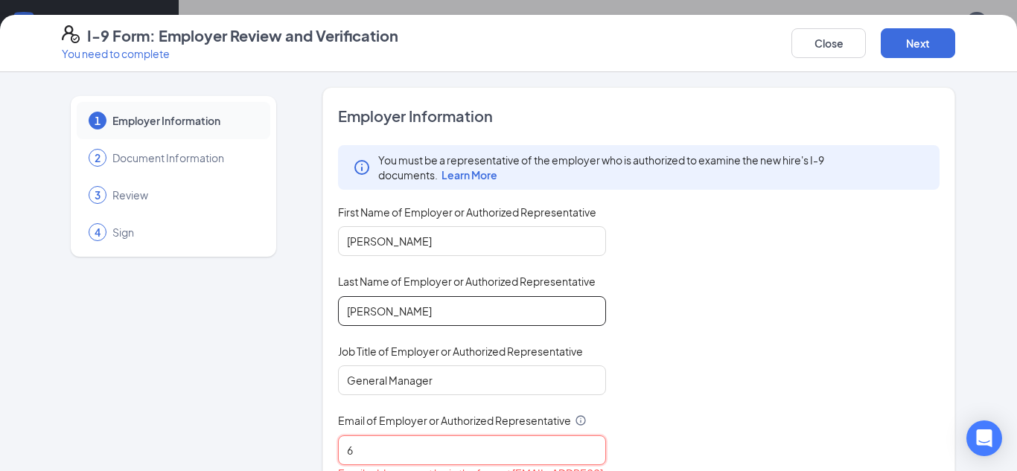
type input "[EMAIL_ADDRESS][DOMAIN_NAME]"
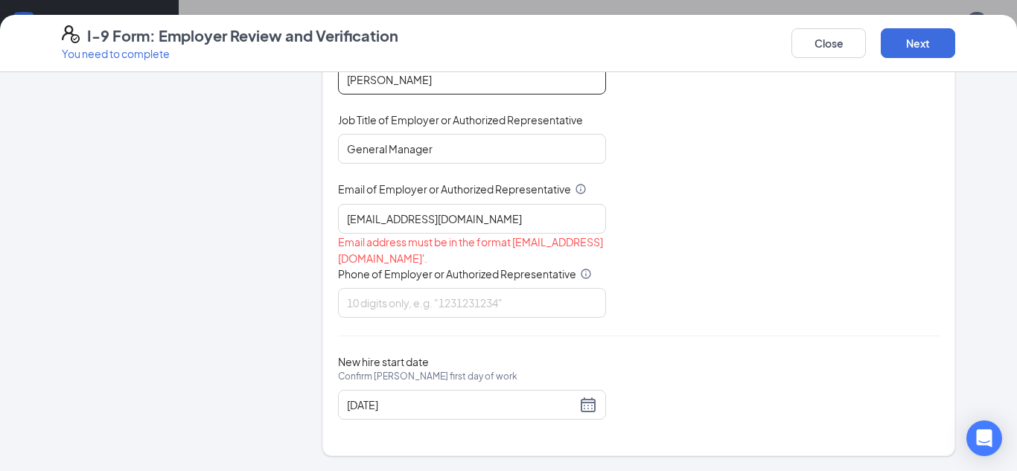
scroll to position [217, 0]
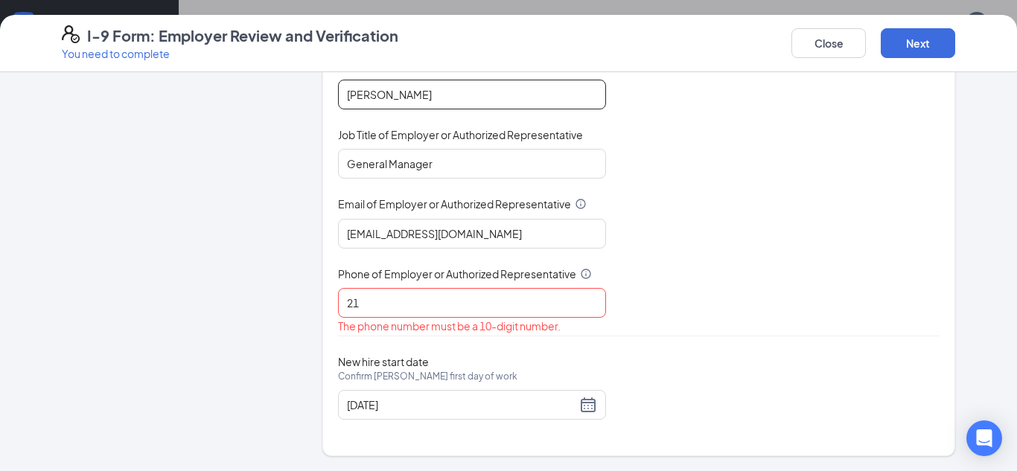
type input "2195310025"
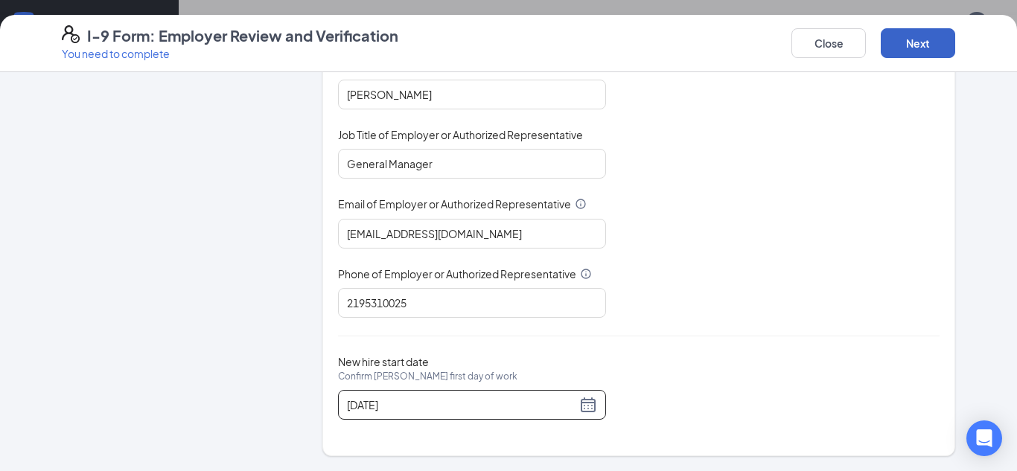
click at [911, 52] on button "Next" at bounding box center [918, 43] width 74 height 30
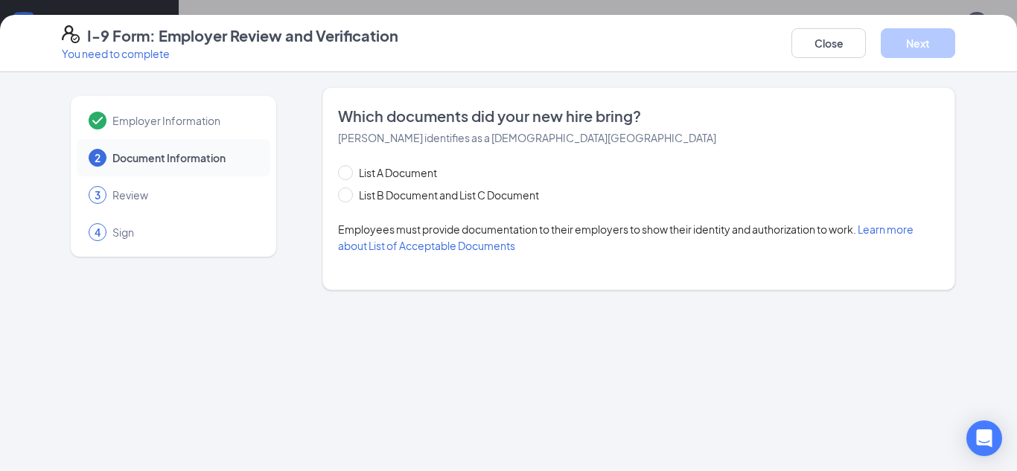
scroll to position [0, 0]
click at [346, 189] on input "List B Document and List C Document" at bounding box center [343, 193] width 10 height 10
radio input "true"
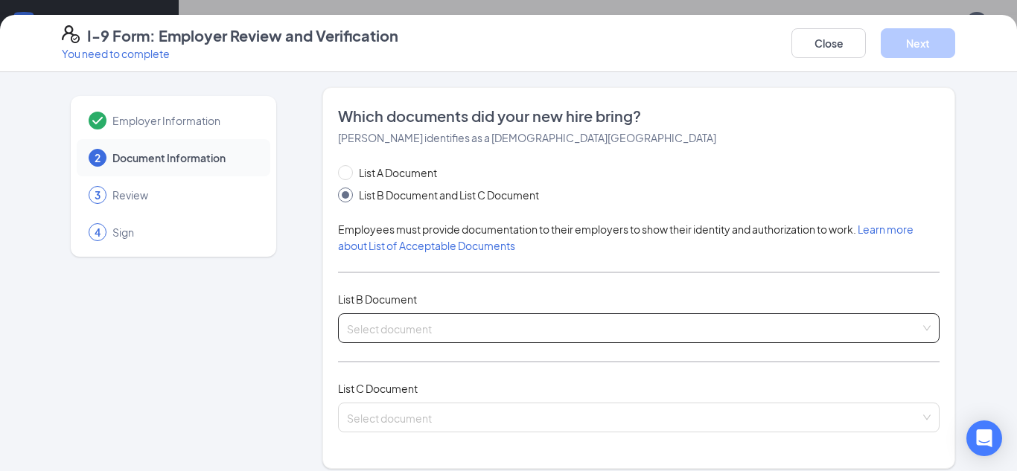
click at [577, 334] on input "search" at bounding box center [633, 325] width 573 height 22
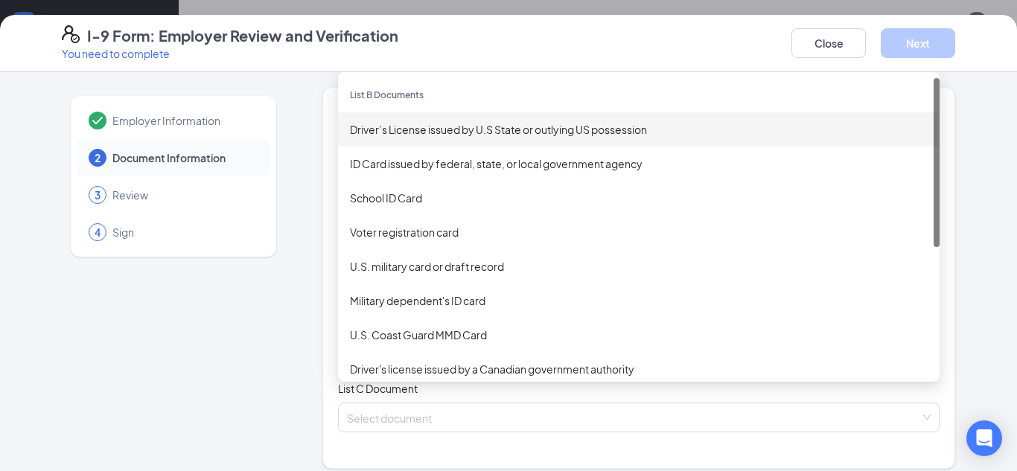
click at [461, 133] on div "Driver’s License issued by U.S State or outlying US possession" at bounding box center [639, 129] width 578 height 16
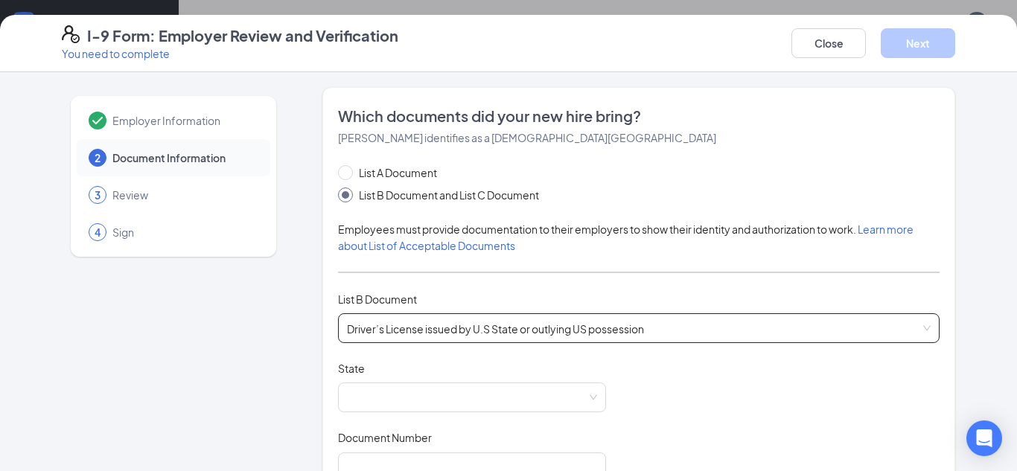
click at [578, 361] on div "State" at bounding box center [472, 372] width 268 height 22
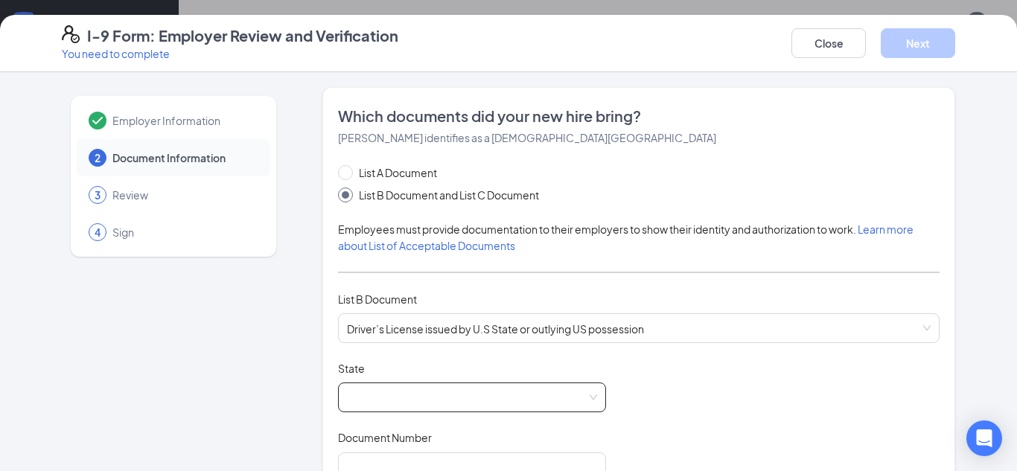
click at [537, 404] on span at bounding box center [472, 398] width 250 height 28
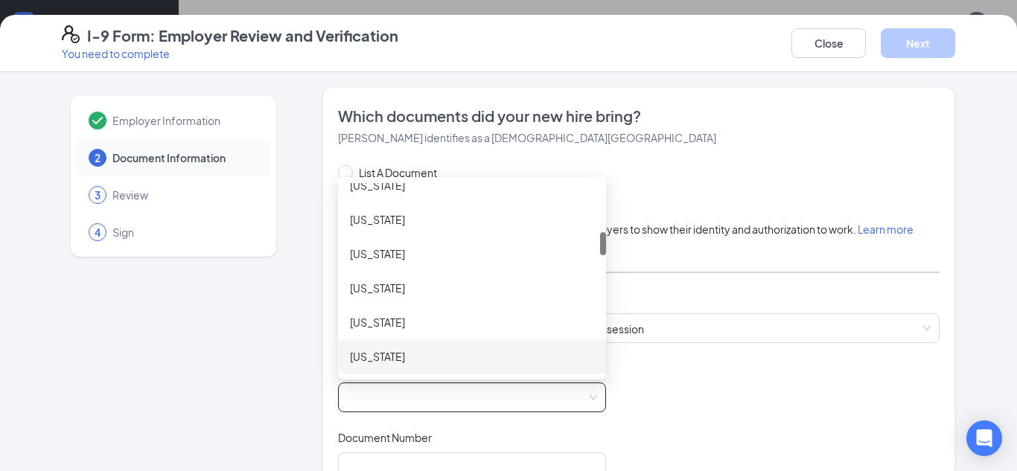
scroll to position [426, 0]
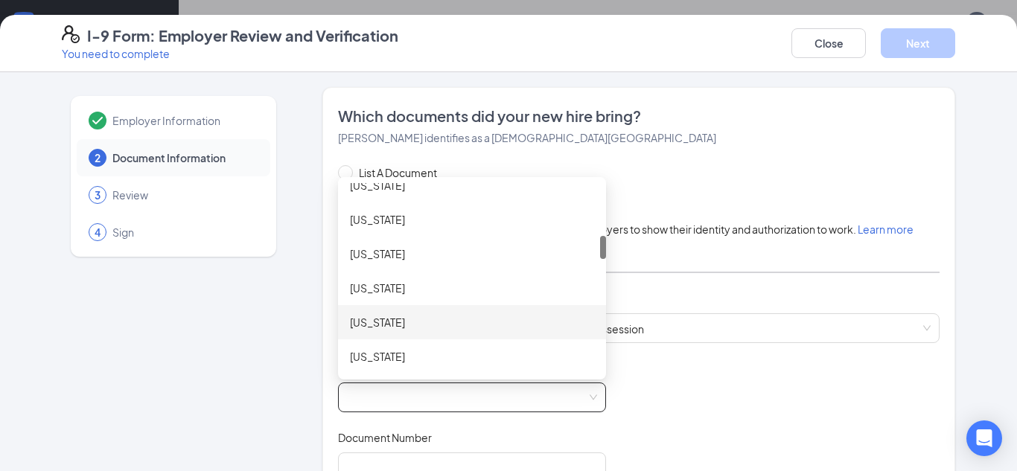
click at [410, 318] on div "[US_STATE]" at bounding box center [472, 322] width 244 height 16
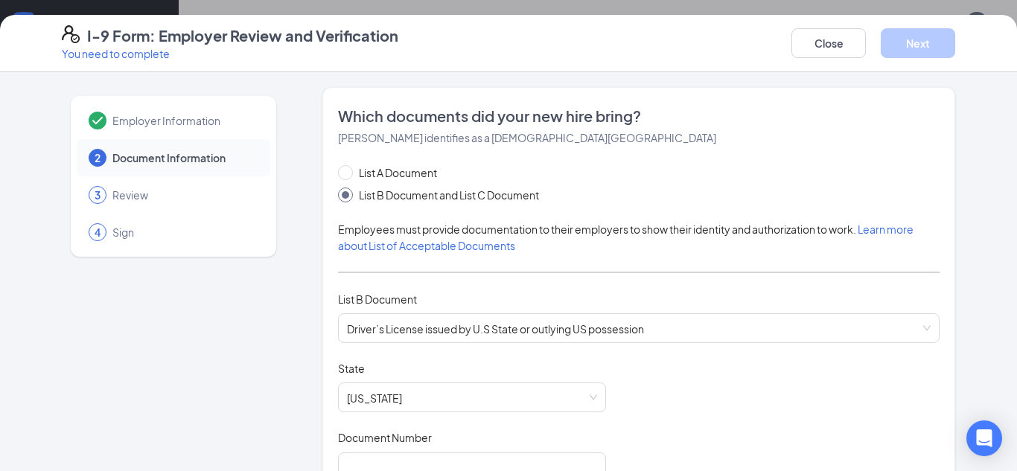
click at [531, 457] on input "Document Number" at bounding box center [472, 468] width 268 height 30
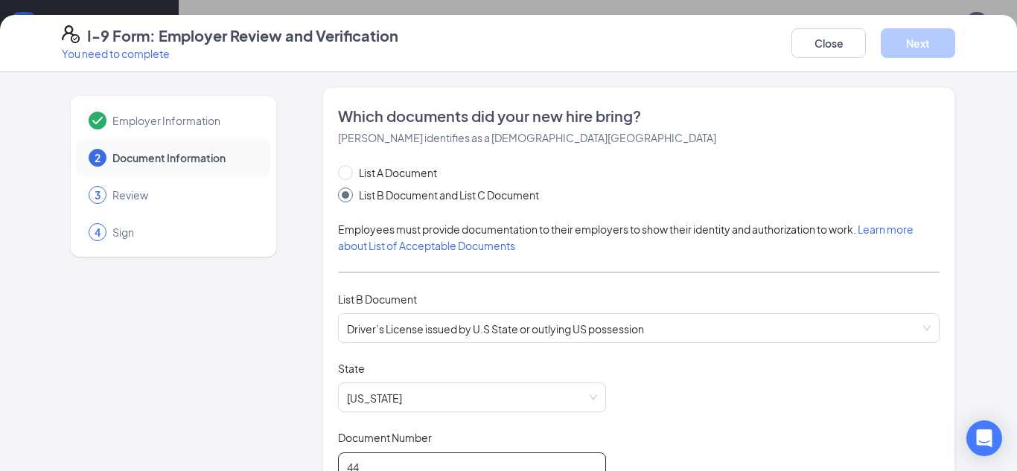
scroll to position [3, 0]
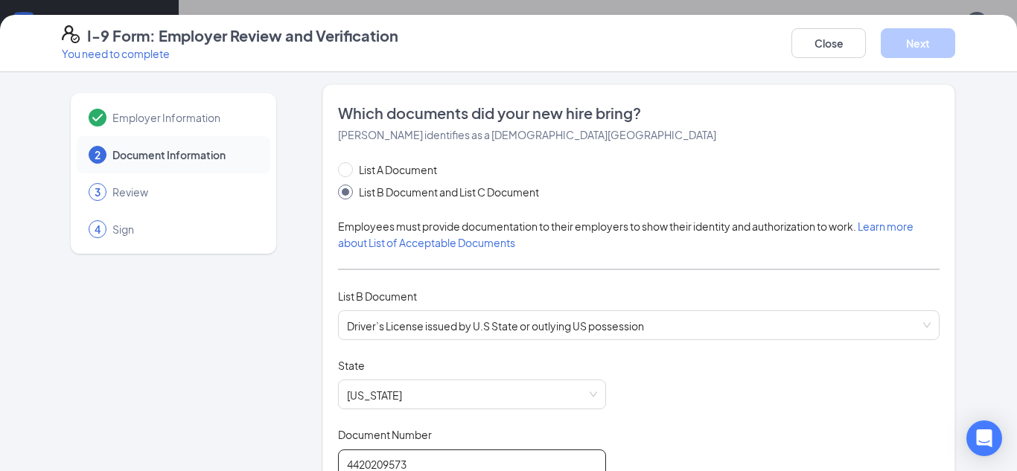
type input "4420209573"
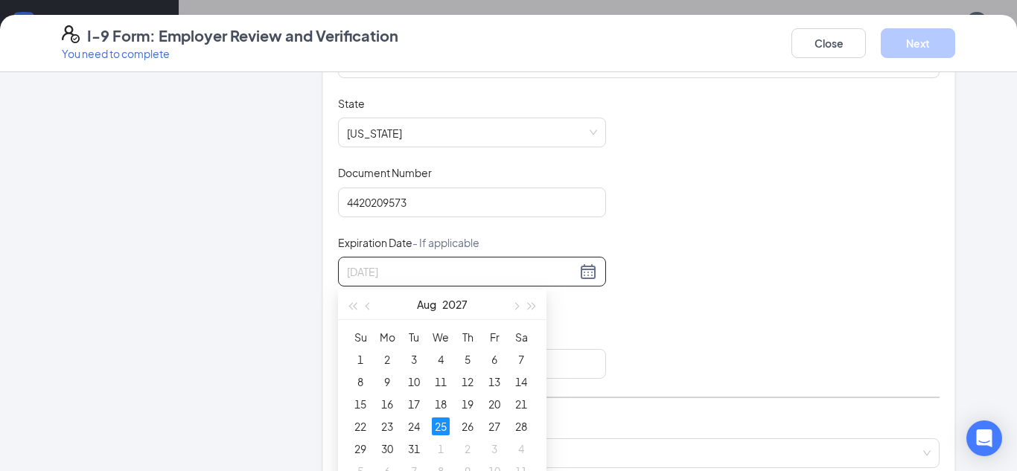
click at [445, 426] on div "25" at bounding box center [441, 427] width 18 height 18
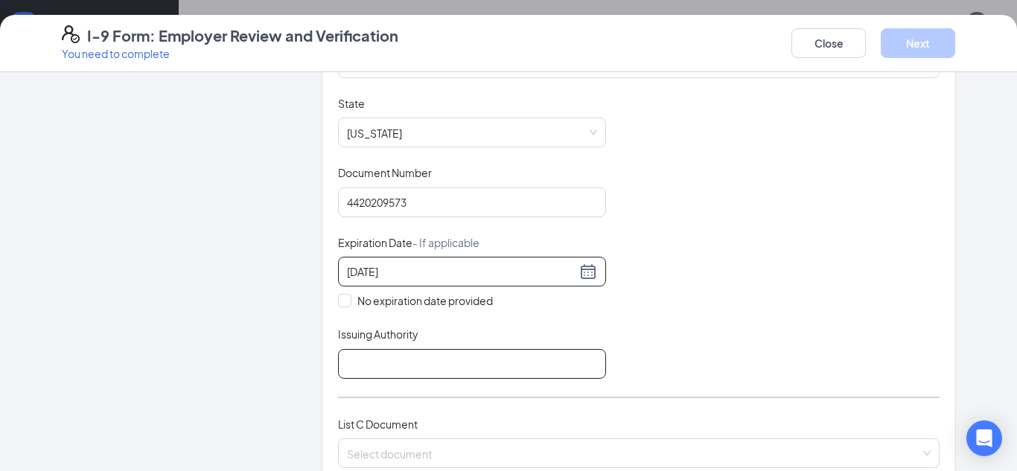
type input "[DATE]"
click at [349, 375] on input "Issuing Authority" at bounding box center [472, 364] width 268 height 30
type input "BMV"
click at [457, 398] on div "List A Document List B Document and List C Document Employees must provide docu…" at bounding box center [639, 192] width 602 height 587
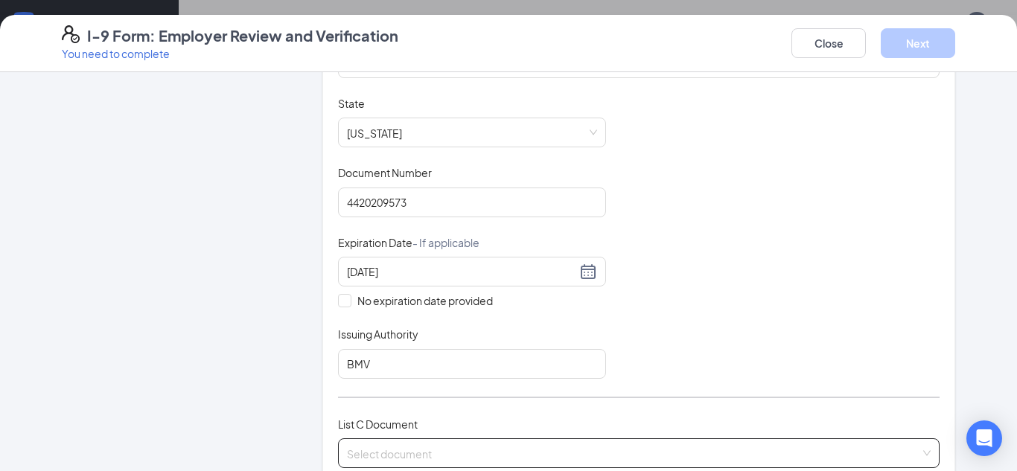
click at [445, 460] on input "search" at bounding box center [633, 450] width 573 height 22
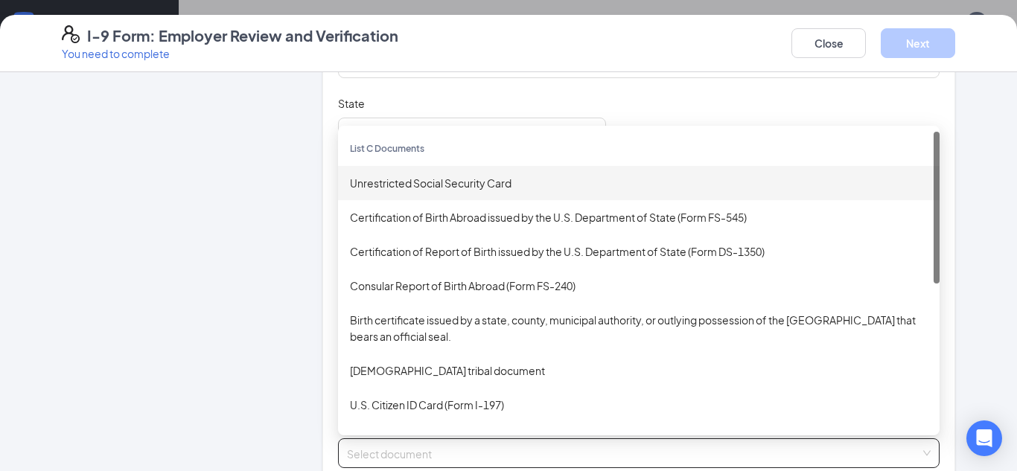
click at [469, 188] on div "Unrestricted Social Security Card" at bounding box center [639, 183] width 578 height 16
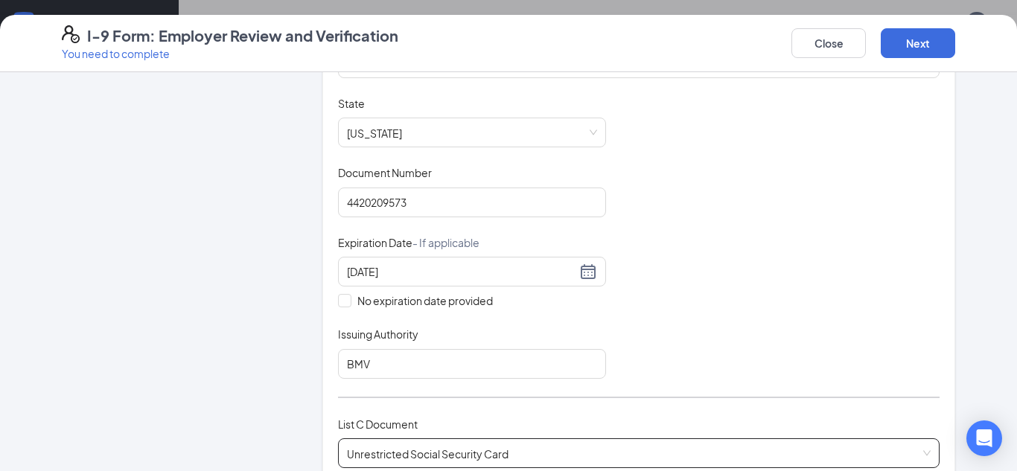
scroll to position [516, 0]
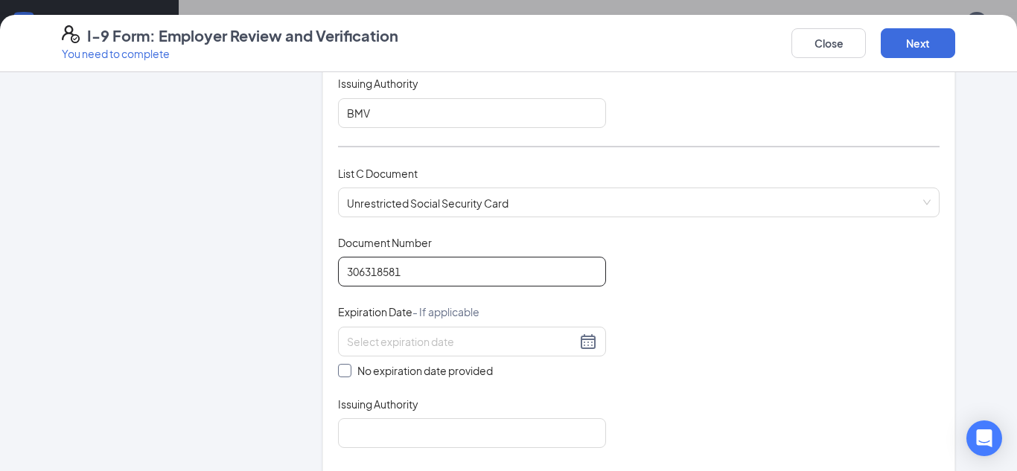
type input "306318581"
click at [366, 378] on span "No expiration date provided" at bounding box center [424, 371] width 147 height 16
click at [349, 375] on input "No expiration date provided" at bounding box center [343, 369] width 10 height 10
checkbox input "true"
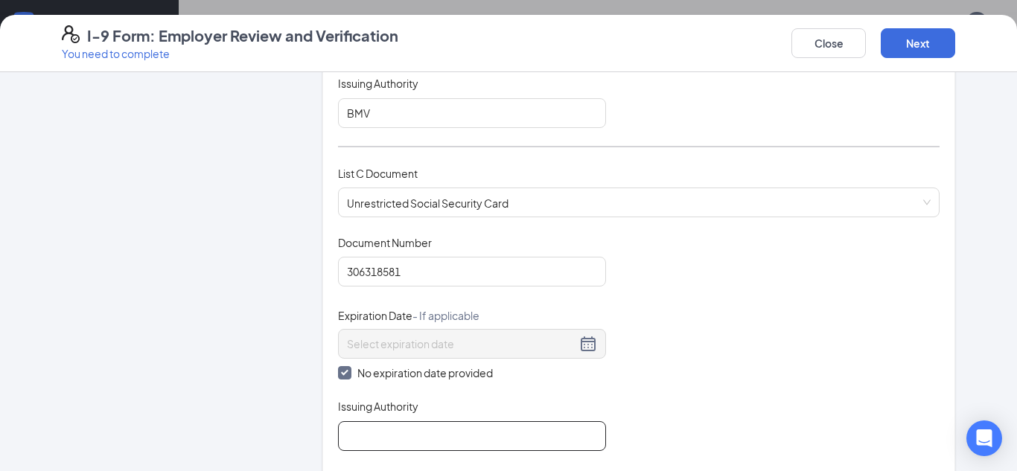
click at [358, 428] on input "Issuing Authority" at bounding box center [472, 437] width 268 height 30
type input "Social Security Office"
click at [730, 413] on div "Document Title Unrestricted Social Security Card Document Number 306318581 Expi…" at bounding box center [639, 343] width 602 height 216
click at [902, 49] on button "Next" at bounding box center [918, 43] width 74 height 30
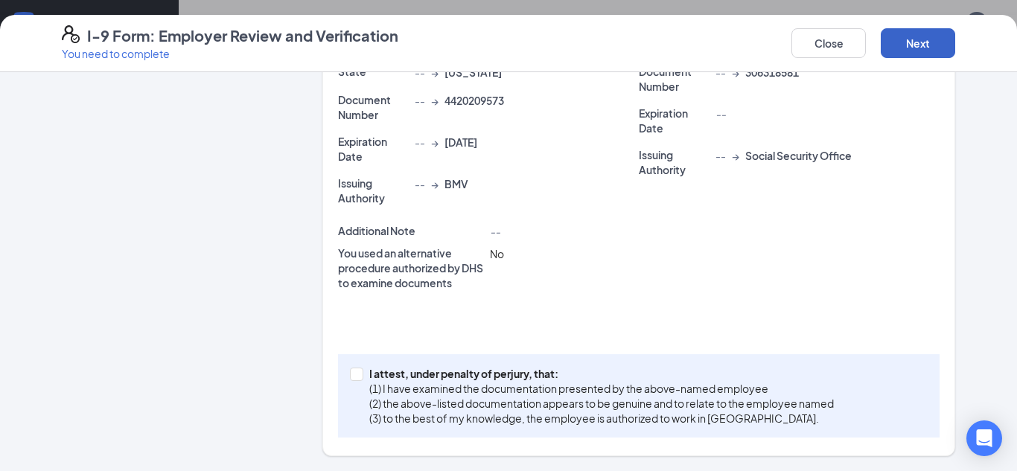
scroll to position [457, 0]
click at [359, 374] on input "I attest, under penalty of [PERSON_NAME], that: (1) I have examined the documen…" at bounding box center [355, 373] width 10 height 10
checkbox input "true"
click at [921, 36] on button "Next" at bounding box center [918, 43] width 74 height 30
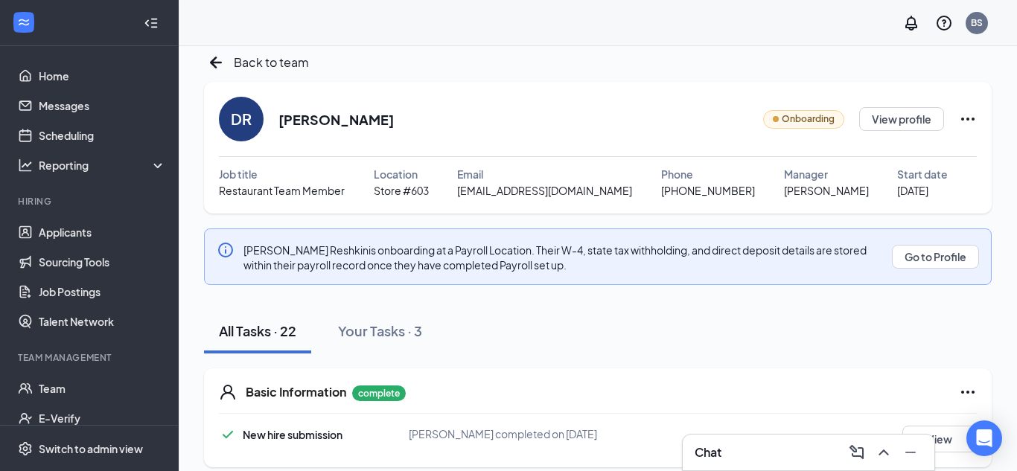
scroll to position [0, 0]
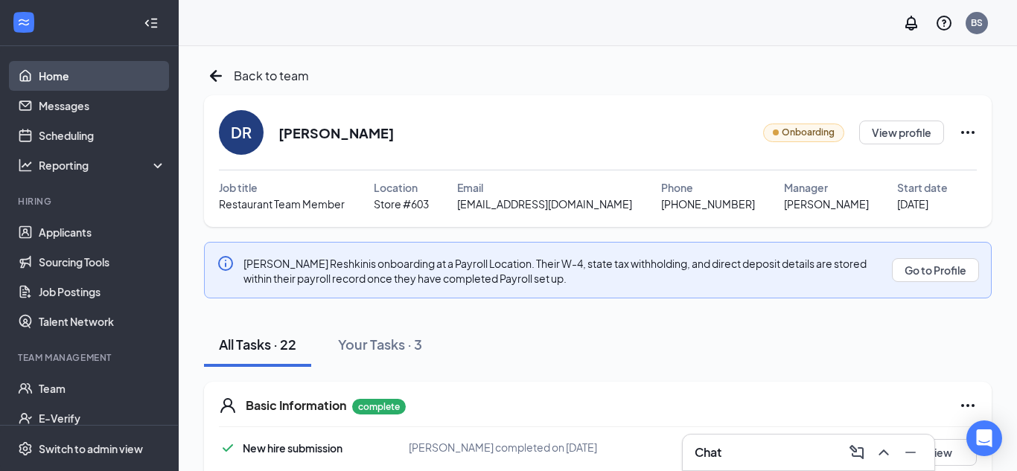
click at [54, 86] on link "Home" at bounding box center [102, 76] width 127 height 30
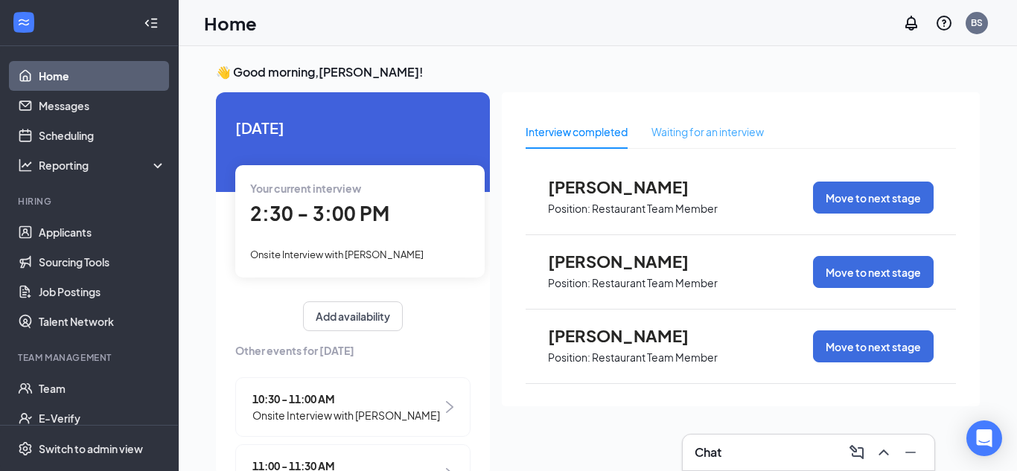
click at [684, 142] on div "Waiting for an interview" at bounding box center [708, 132] width 112 height 34
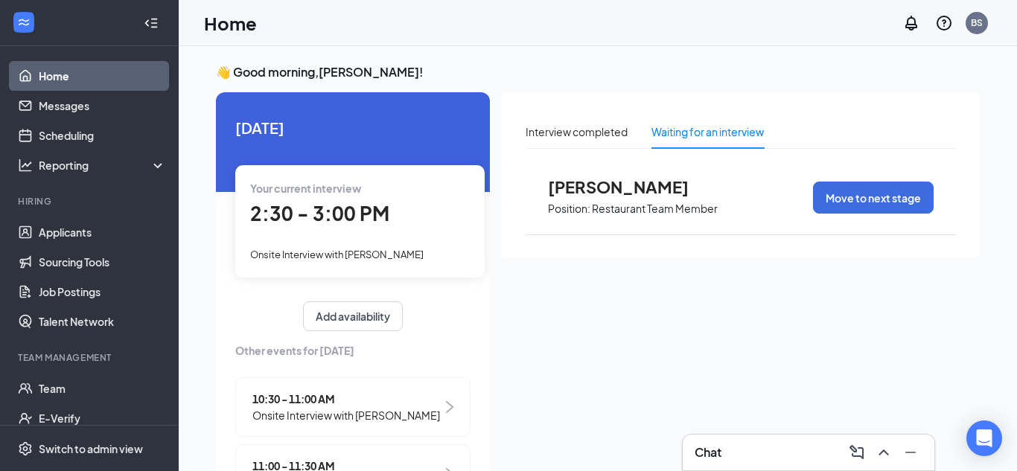
click at [205, 328] on div "👋 Good morning, [PERSON_NAME] ! [DATE] Your current interview 2:30 - 3:00 PM On…" at bounding box center [598, 274] width 788 height 421
click at [330, 221] on span "2:30 - 3:00 PM" at bounding box center [319, 213] width 139 height 25
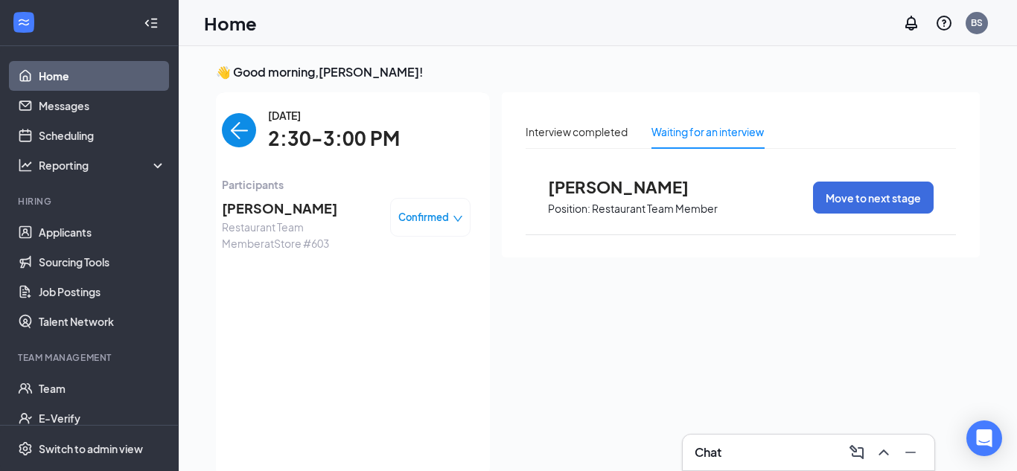
scroll to position [6, 0]
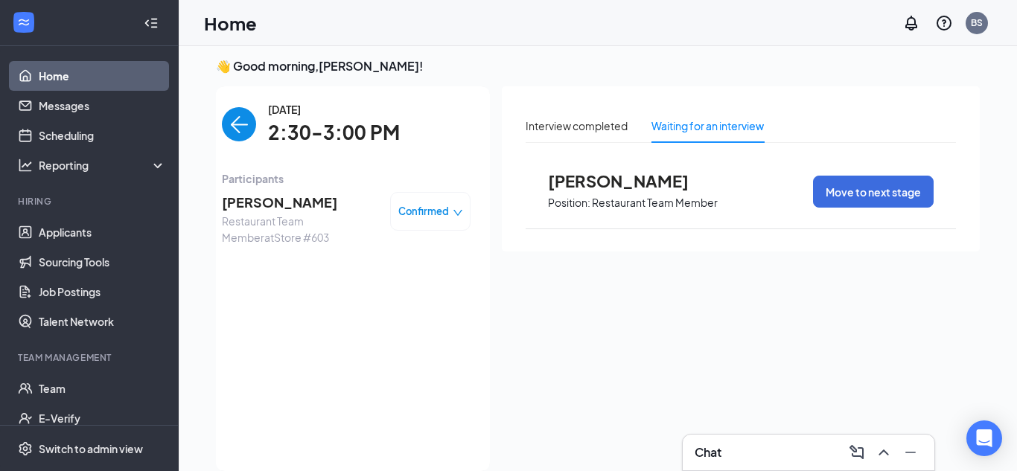
click at [452, 220] on div "Confirmed" at bounding box center [430, 211] width 80 height 39
click at [451, 212] on div "Confirmed" at bounding box center [430, 211] width 65 height 15
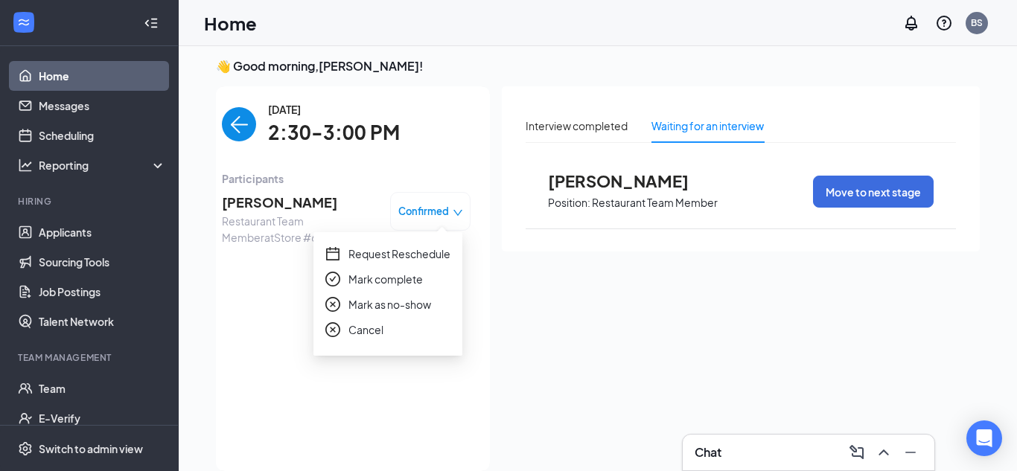
click at [380, 307] on span "Mark as no-show" at bounding box center [390, 304] width 83 height 16
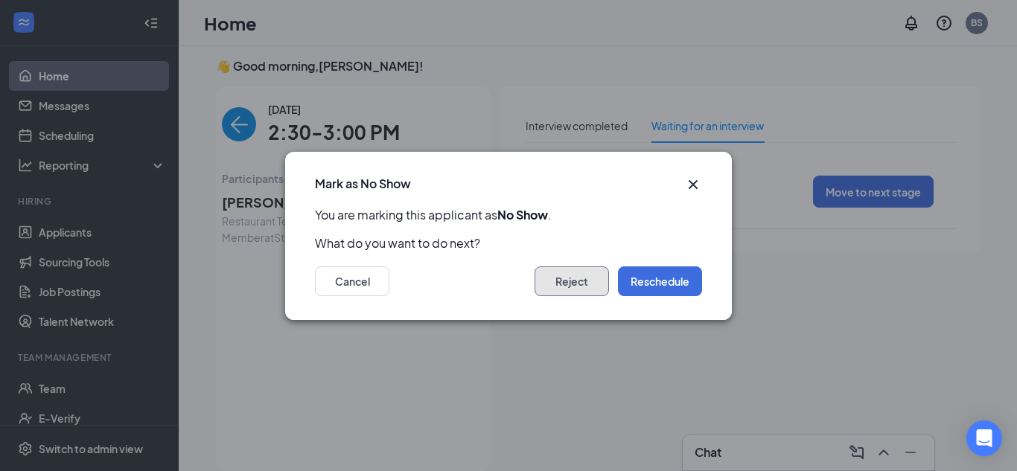
click at [589, 280] on button "Reject" at bounding box center [572, 282] width 74 height 30
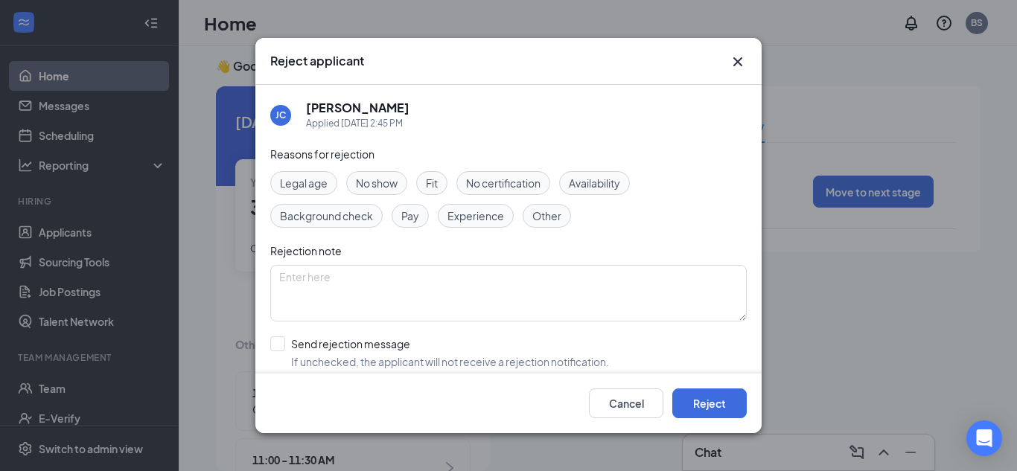
click at [394, 182] on span "No show" at bounding box center [377, 183] width 42 height 16
click at [683, 410] on button "Reject" at bounding box center [709, 404] width 74 height 30
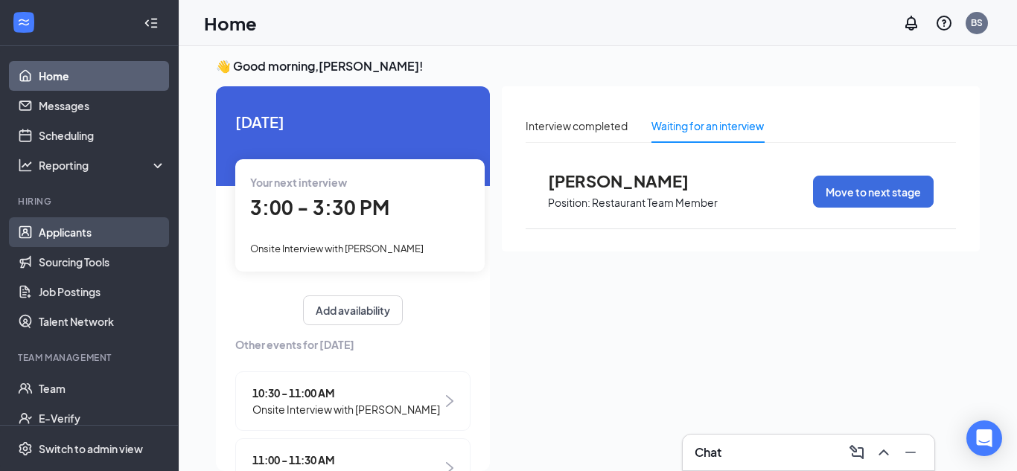
click at [77, 244] on link "Applicants" at bounding box center [102, 232] width 127 height 30
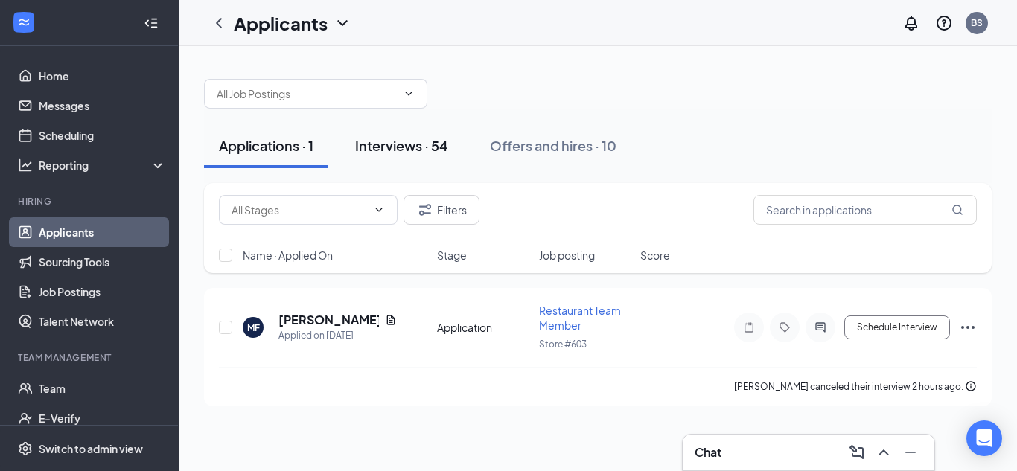
click at [365, 130] on button "Interviews · 54" at bounding box center [401, 146] width 123 height 45
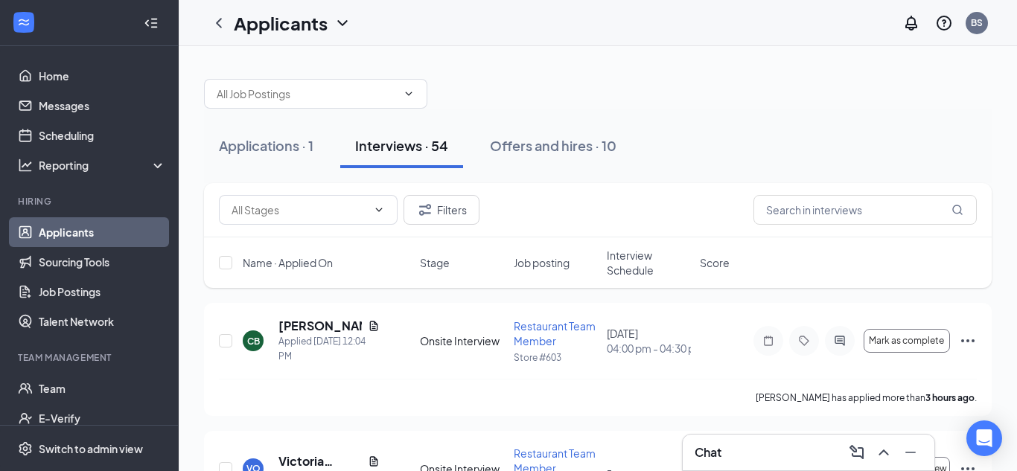
click at [337, 30] on icon "ChevronDown" at bounding box center [343, 23] width 18 height 18
click at [469, 74] on div at bounding box center [598, 86] width 788 height 45
click at [616, 198] on div "Filters" at bounding box center [598, 210] width 758 height 30
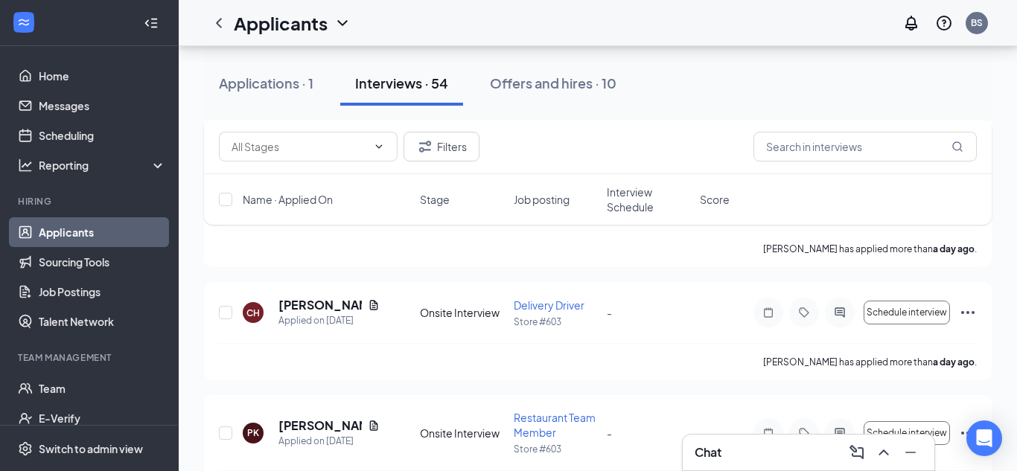
scroll to position [655, 0]
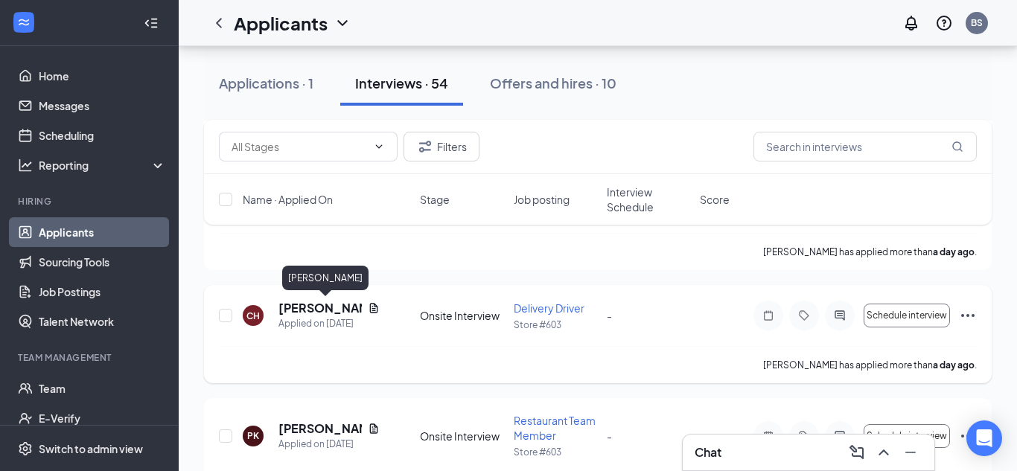
click at [308, 308] on h5 "[PERSON_NAME]" at bounding box center [320, 308] width 83 height 16
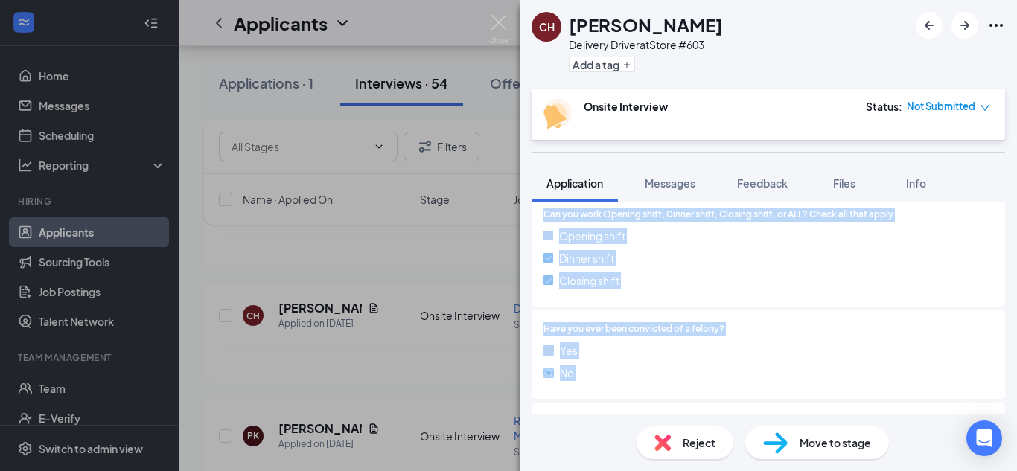
scroll to position [483, 0]
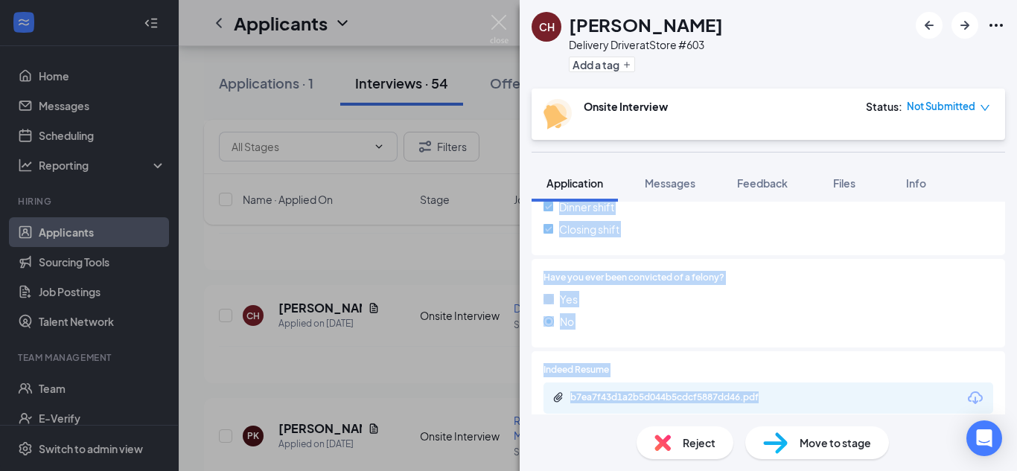
drag, startPoint x: 600, startPoint y: 264, endPoint x: 823, endPoint y: 389, distance: 255.8
click at [823, 389] on div "Phone [PHONE_NUMBER] Email [EMAIL_ADDRESS][DOMAIN_NAME] Applied date [DATE] Sou…" at bounding box center [769, 302] width 474 height 1048
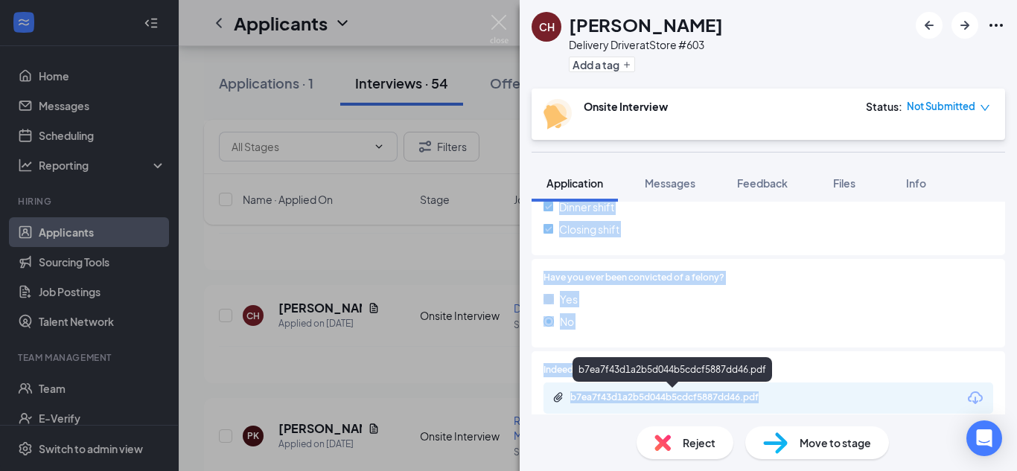
click at [715, 396] on div "b7ea7f43d1a2b5d044b5cdcf5887dd46.pdf" at bounding box center [674, 398] width 209 height 12
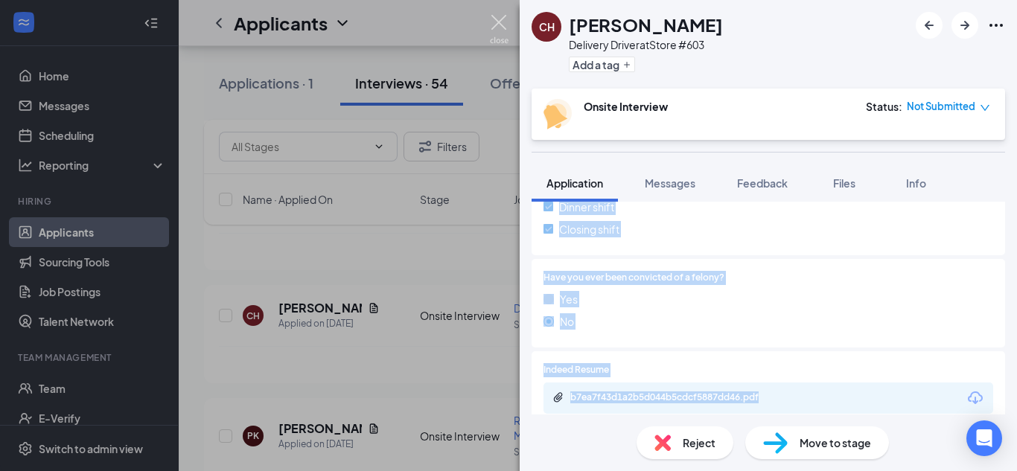
click at [498, 31] on img at bounding box center [499, 29] width 19 height 29
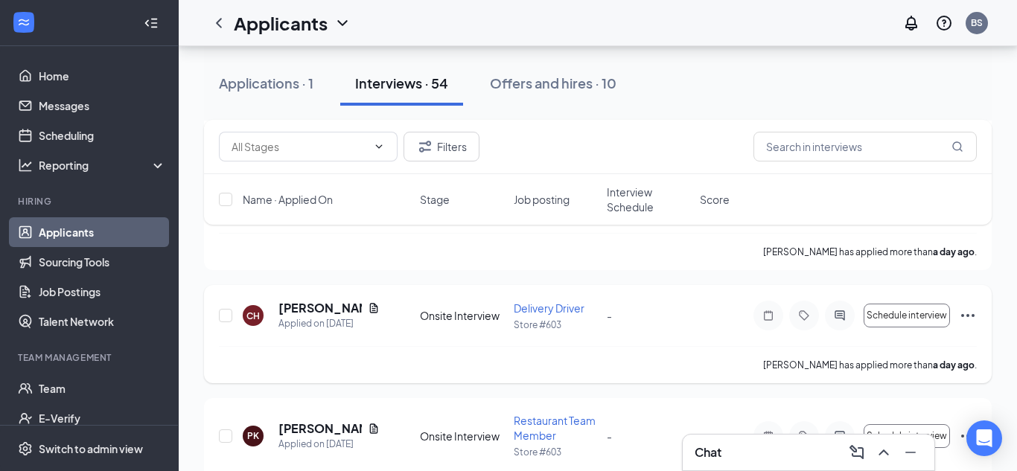
click at [618, 376] on div "[PERSON_NAME] has applied more than a day ago ." at bounding box center [598, 364] width 758 height 37
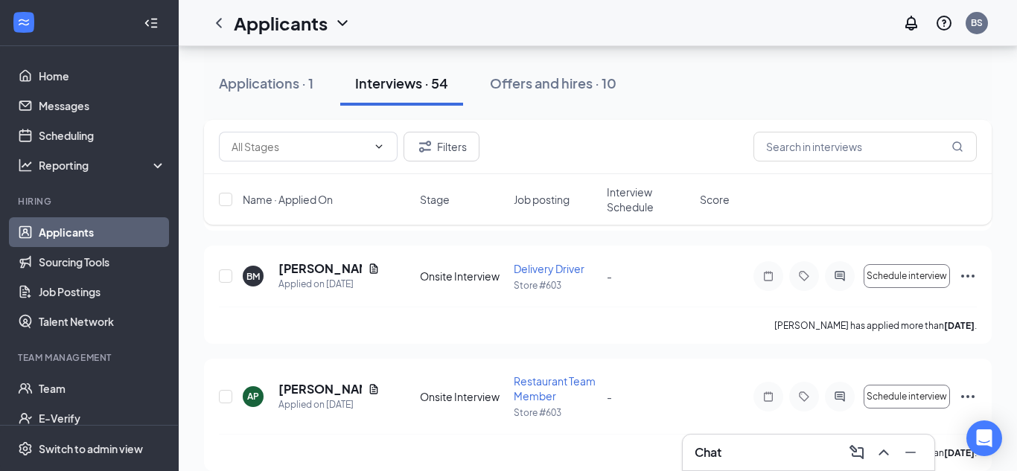
scroll to position [3277, 0]
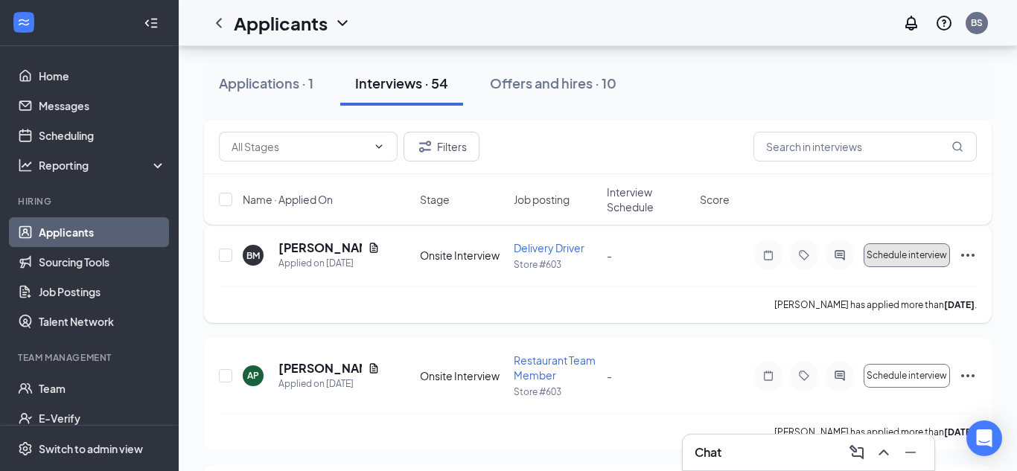
click at [920, 250] on span "Schedule interview" at bounding box center [907, 255] width 80 height 10
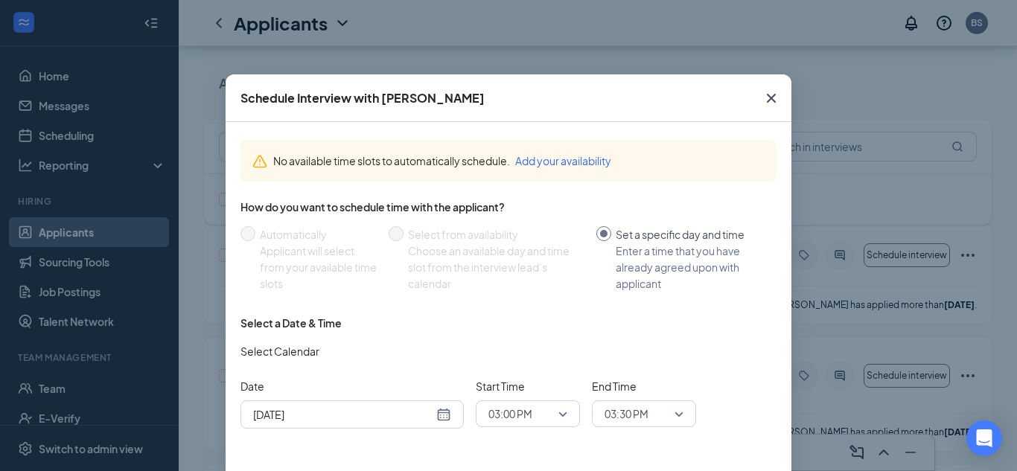
click at [570, 147] on div "No available time slots to automatically schedule. Add your availability" at bounding box center [509, 161] width 536 height 42
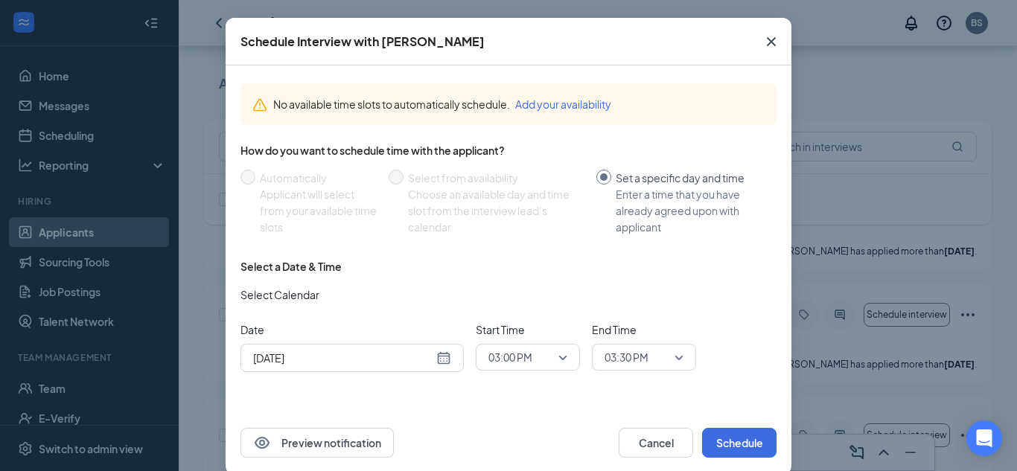
scroll to position [60, 0]
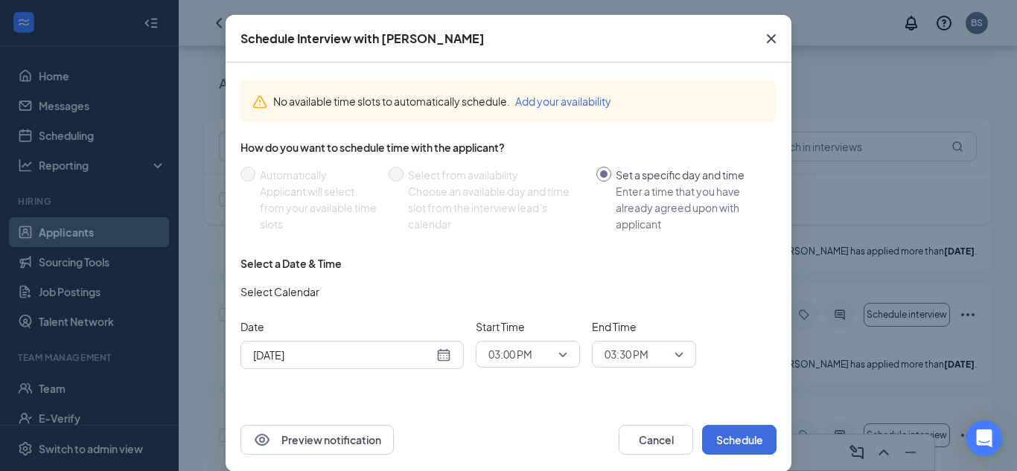
click at [553, 104] on button "Add your availability" at bounding box center [563, 101] width 96 height 16
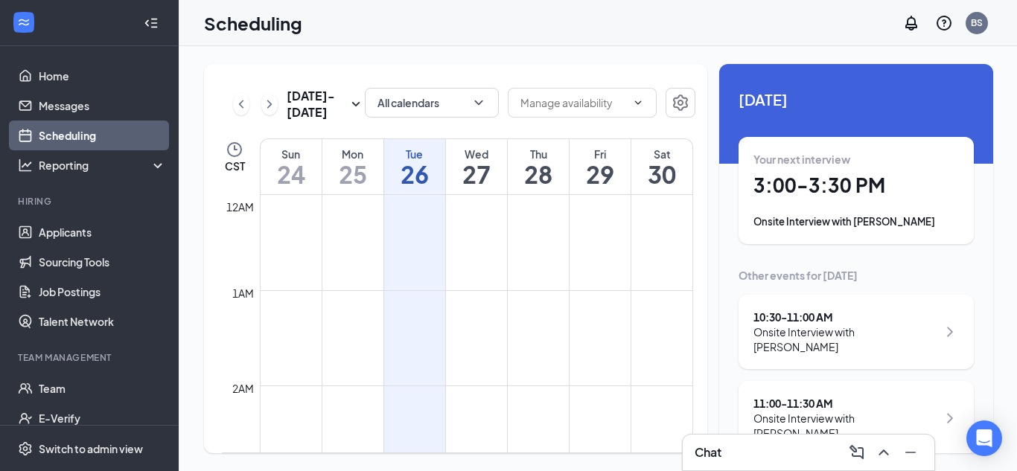
scroll to position [732, 0]
click at [548, 178] on h1 "28" at bounding box center [538, 174] width 61 height 25
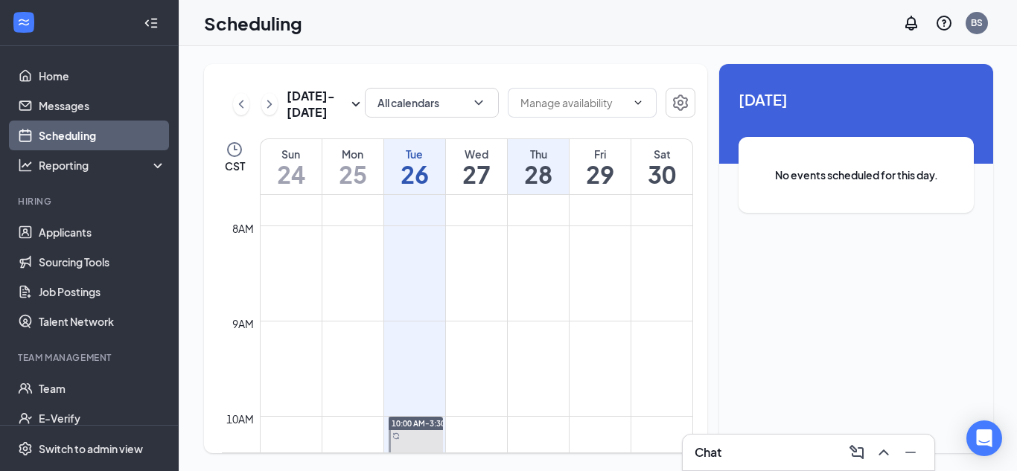
click at [417, 181] on h1 "26" at bounding box center [414, 174] width 61 height 25
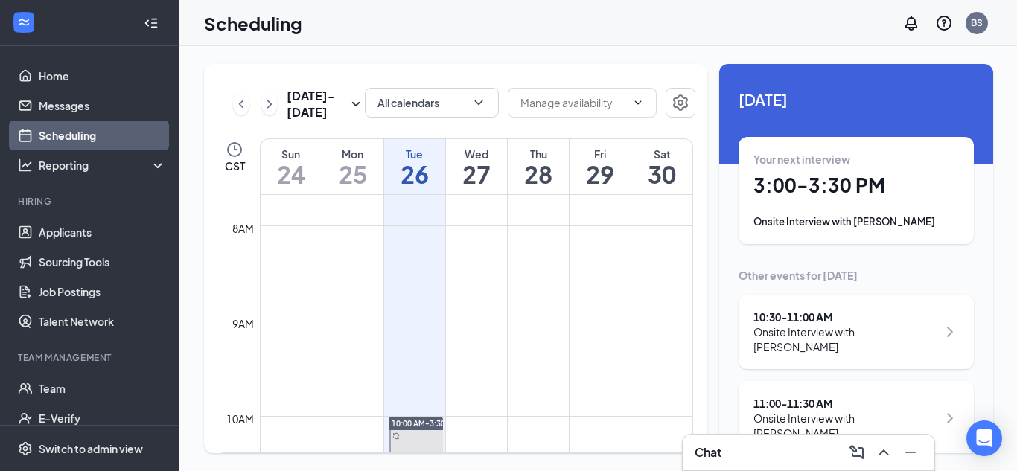
click at [728, 219] on div "[DATE] Your next interview 3:00 - 3:30 PM Onsite Interview with [PERSON_NAME] O…" at bounding box center [856, 401] width 274 height 675
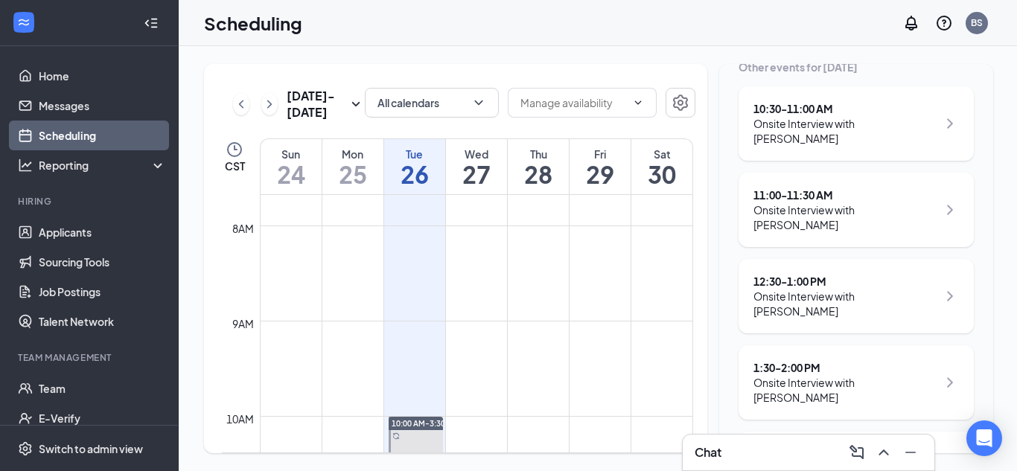
scroll to position [211, 0]
click at [725, 189] on div "[DATE] Your next interview 3:00 - 3:30 PM Onsite Interview with [PERSON_NAME] O…" at bounding box center [856, 190] width 274 height 675
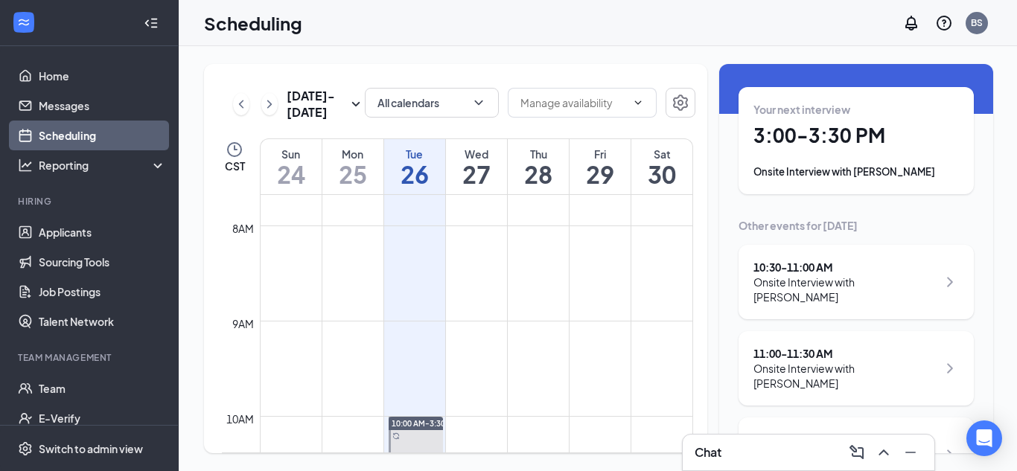
scroll to position [2, 0]
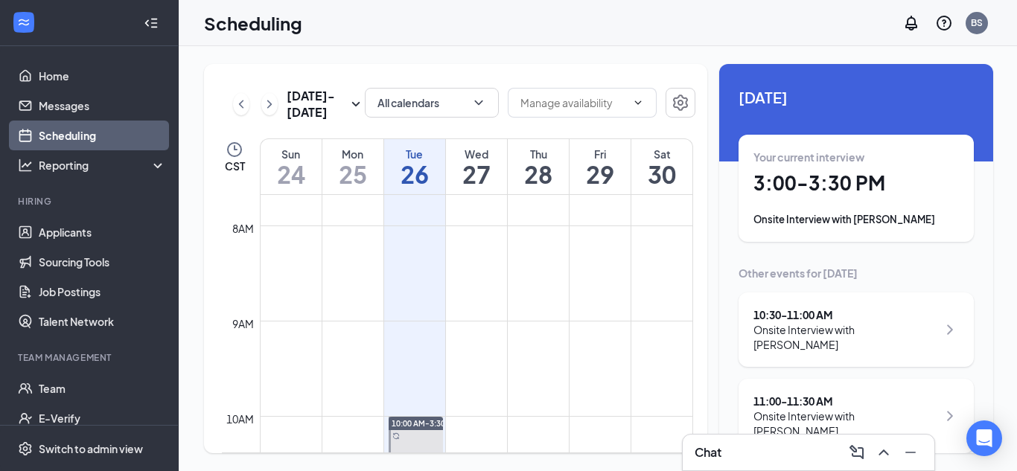
click at [730, 314] on div "[DATE] Your current interview 3:00 - 3:30 PM Onsite Interview with [PERSON_NAME…" at bounding box center [856, 399] width 274 height 675
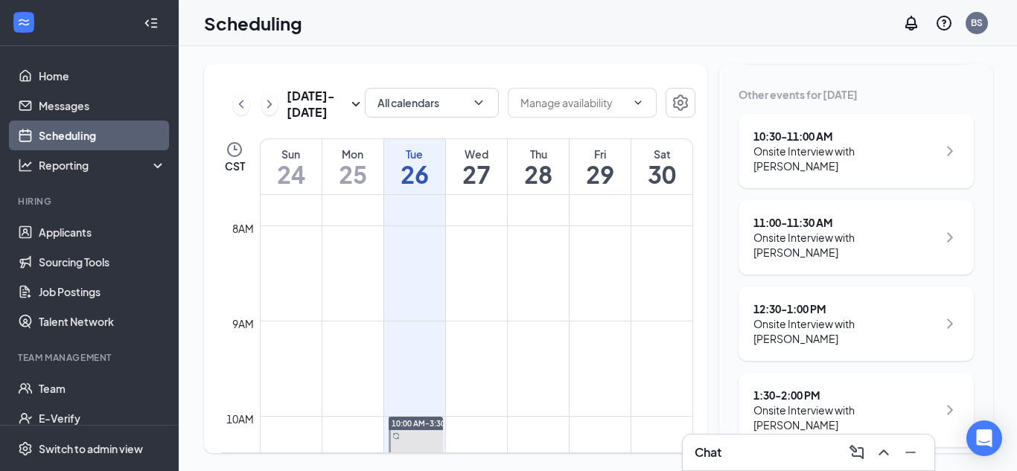
scroll to position [211, 0]
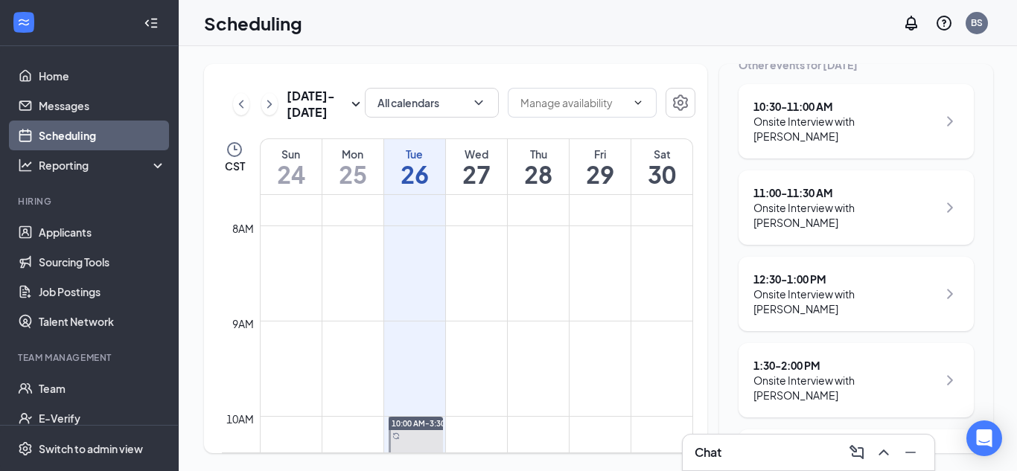
click at [778, 445] on div "3:30 - 4:00 PM" at bounding box center [846, 452] width 184 height 15
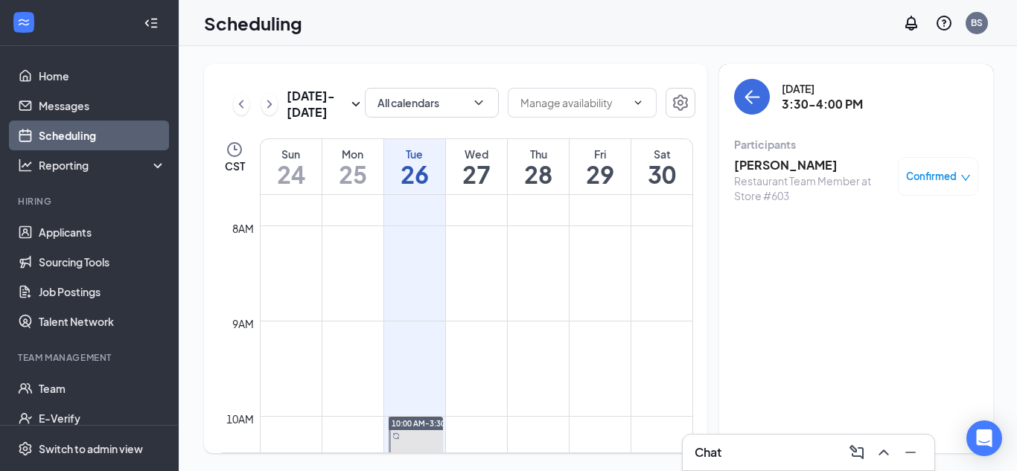
click at [768, 165] on h3 "[PERSON_NAME]" at bounding box center [812, 165] width 156 height 16
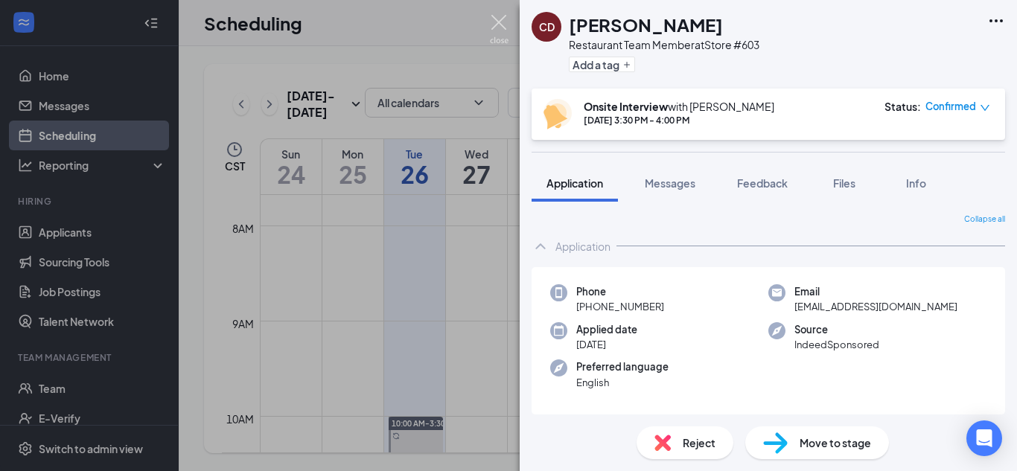
click at [500, 31] on img at bounding box center [499, 29] width 19 height 29
